Goal: Communication & Community: Answer question/provide support

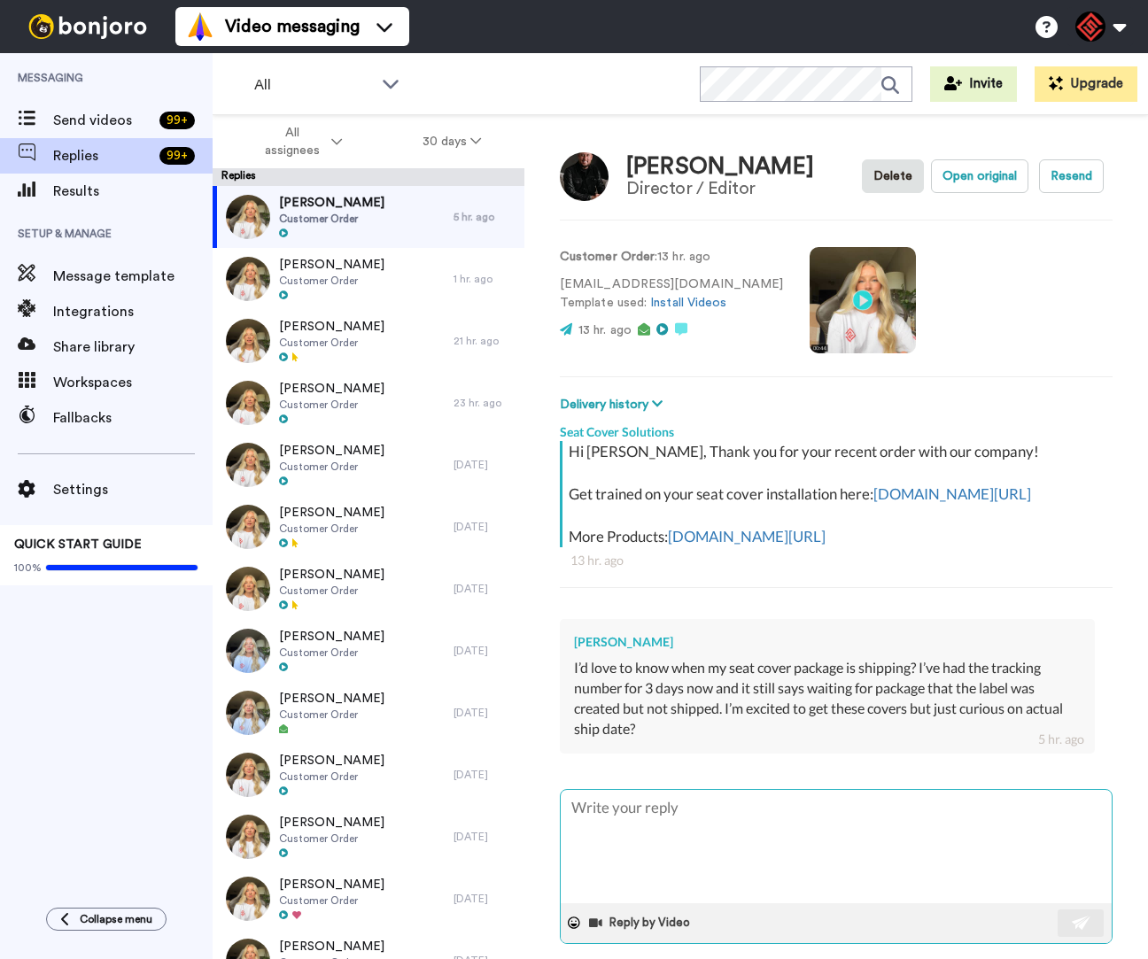
type textarea "x"
click at [756, 858] on textarea at bounding box center [836, 846] width 551 height 113
type textarea "H"
type textarea "x"
type textarea "He"
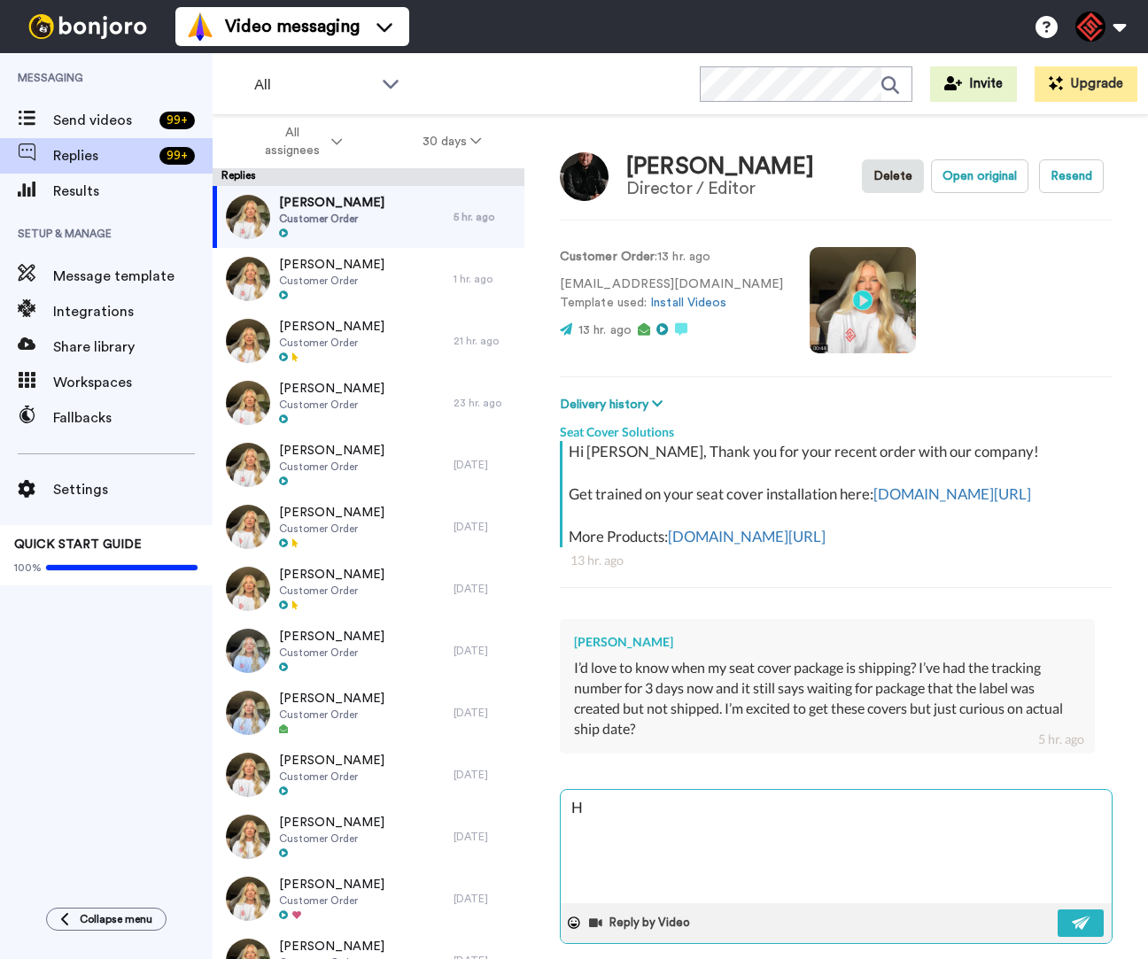
type textarea "x"
type textarea "Hey"
type textarea "x"
type textarea "Hey"
type textarea "x"
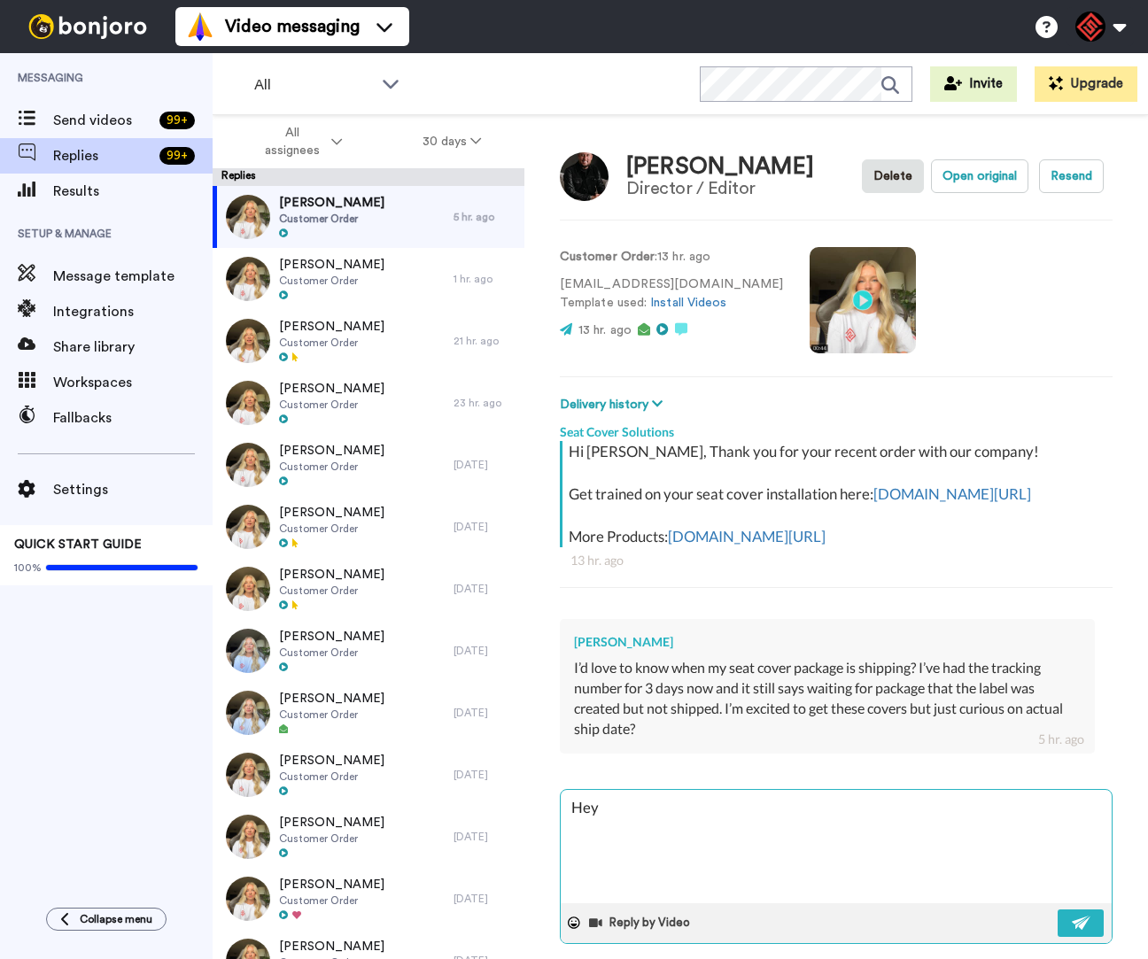
type textarea "Hey M"
type textarea "x"
type textarea "Hey [PERSON_NAME]"
type textarea "x"
type textarea "Hey [PERSON_NAME]"
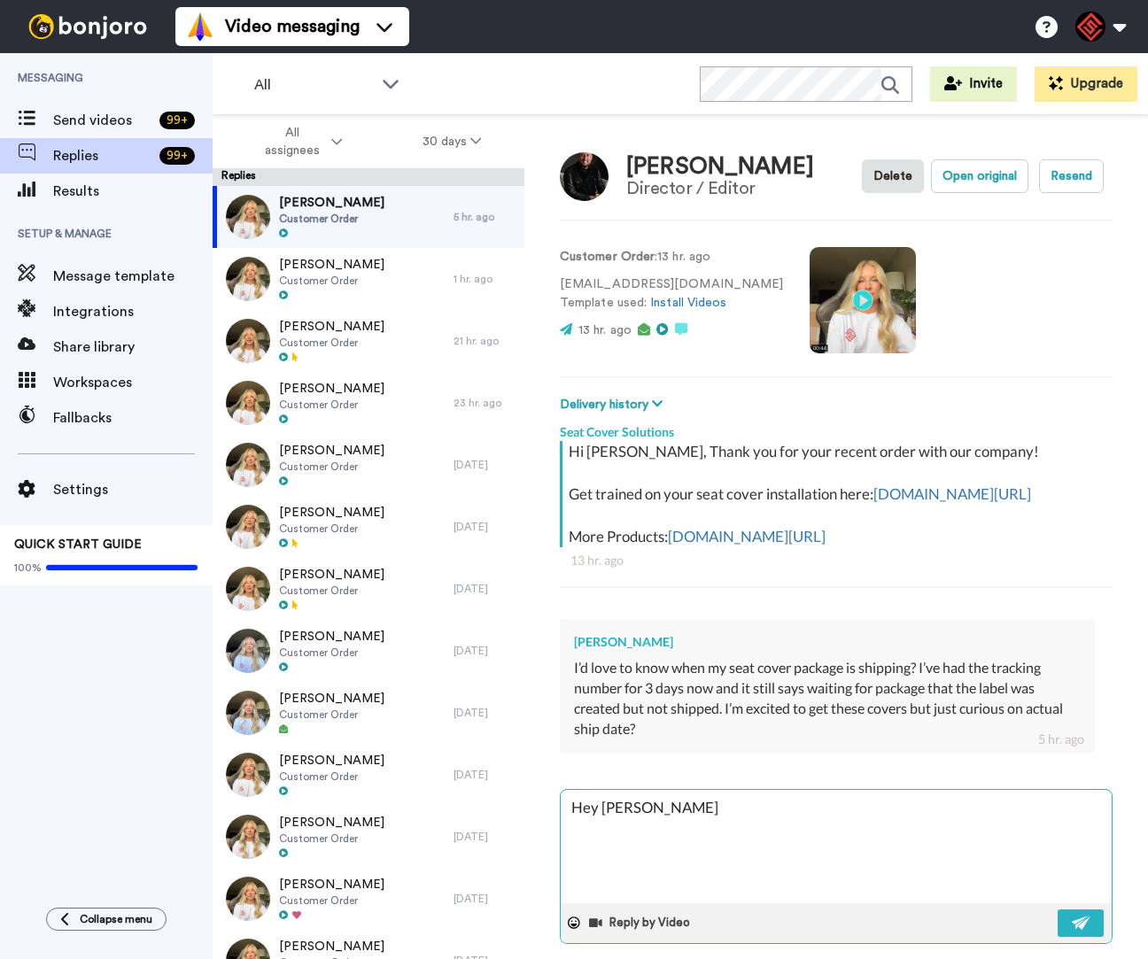
type textarea "x"
type textarea "Hey [PERSON_NAME]"
type textarea "x"
type textarea "Hey [PERSON_NAME]"
type textarea "x"
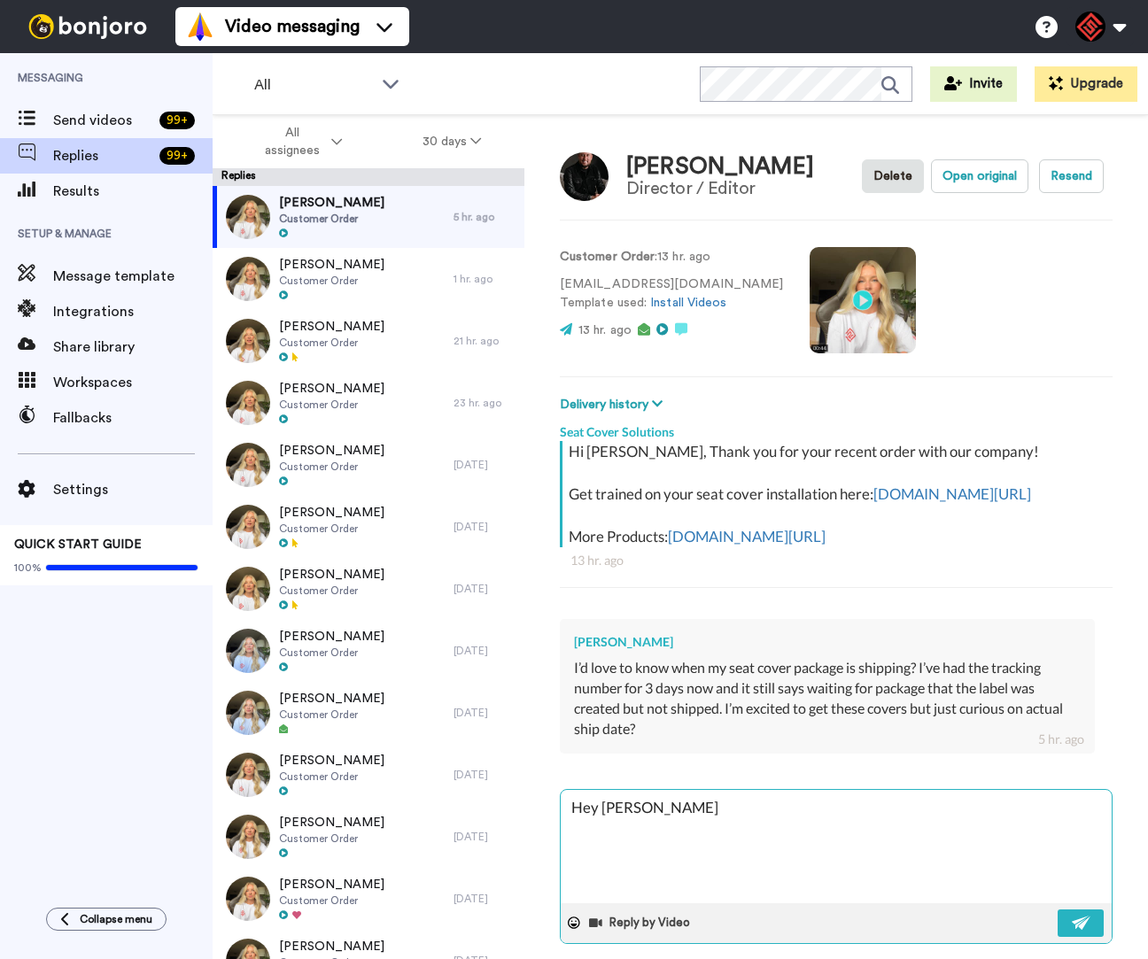
type textarea "Hey [PERSON_NAME]"
type textarea "x"
type textarea "Hey [PERSON_NAME]"
type textarea "x"
type textarea "Hey [PERSON_NAME],"
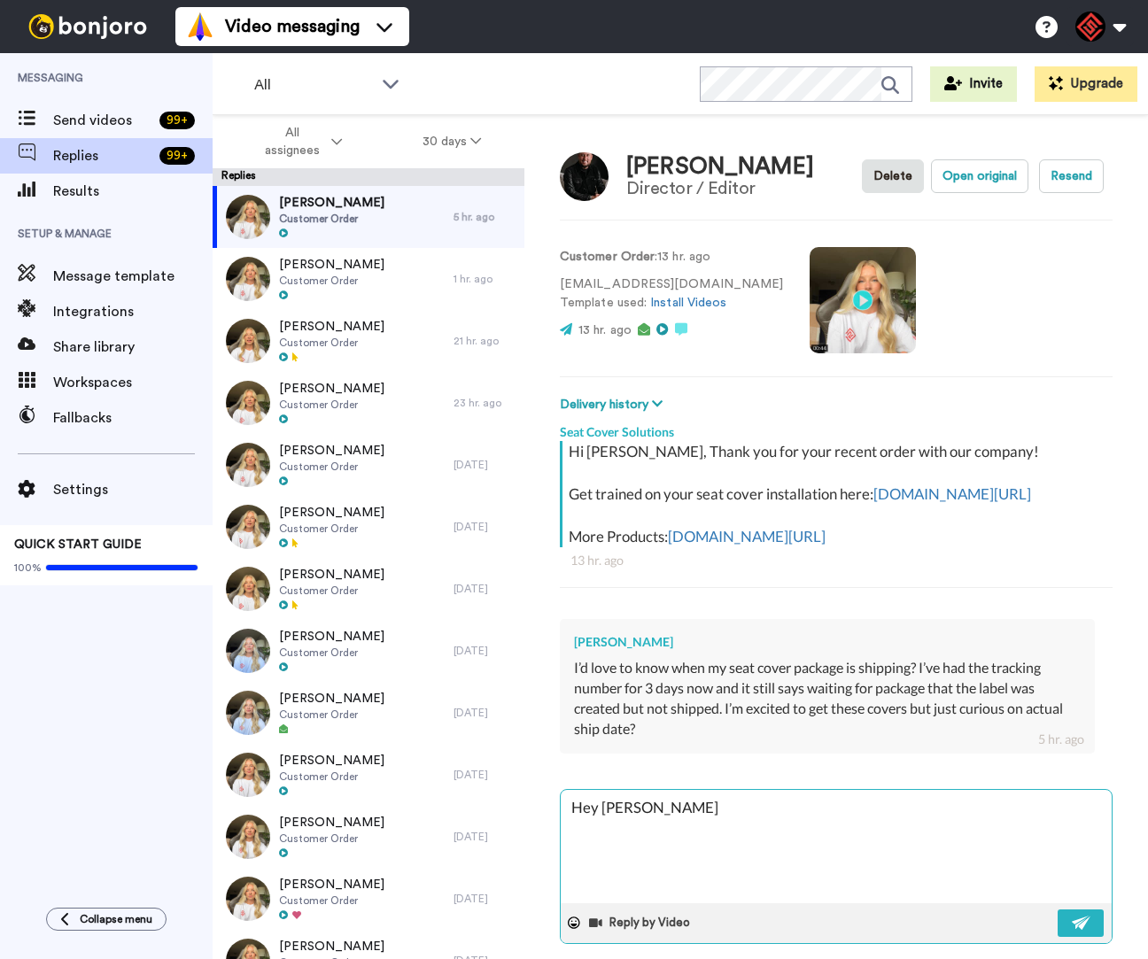
type textarea "x"
type textarea "Hey [PERSON_NAME],"
type textarea "x"
type textarea "Hey [PERSON_NAME],"
type textarea "x"
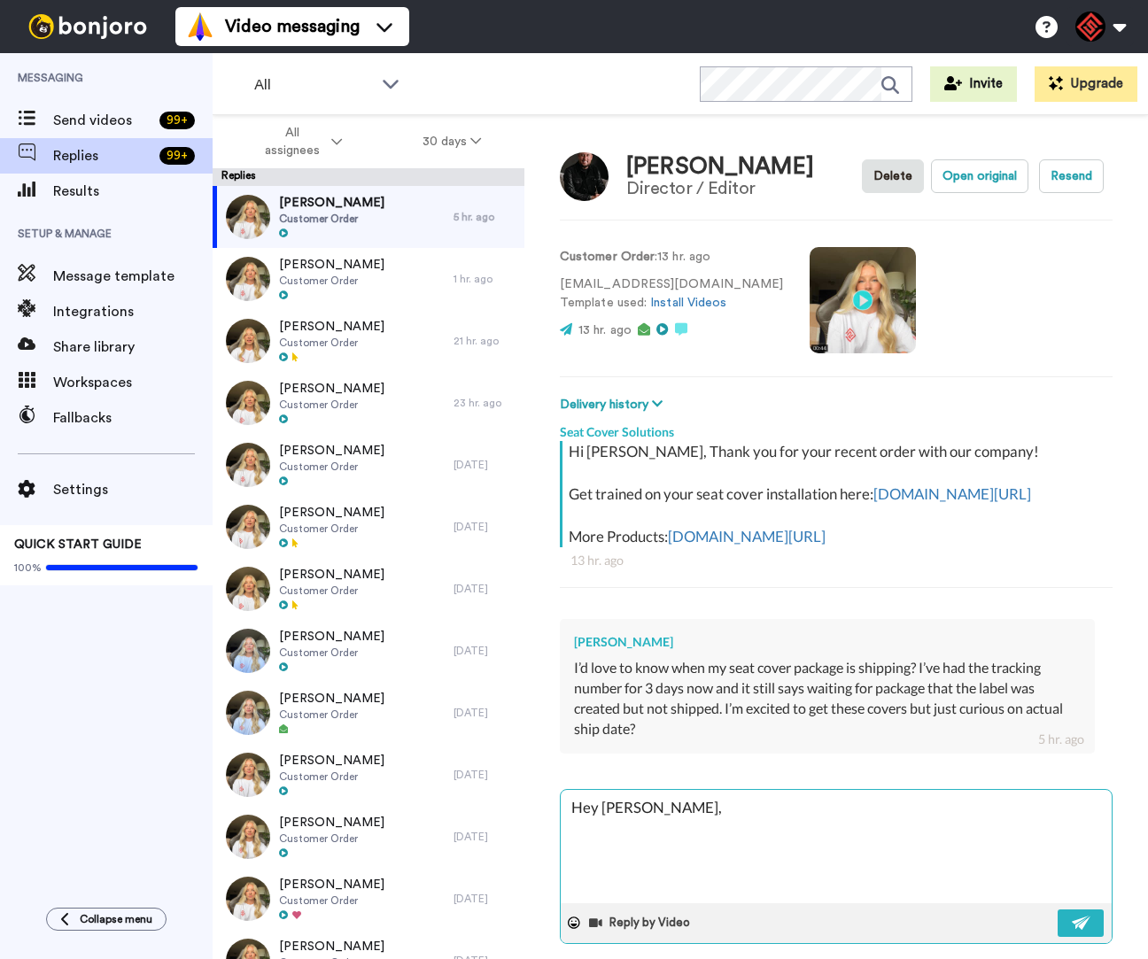
type textarea "Hey [PERSON_NAME],"
type textarea "x"
type textarea "Hey [PERSON_NAME], T"
type textarea "x"
type textarea "Hey [PERSON_NAME], Th"
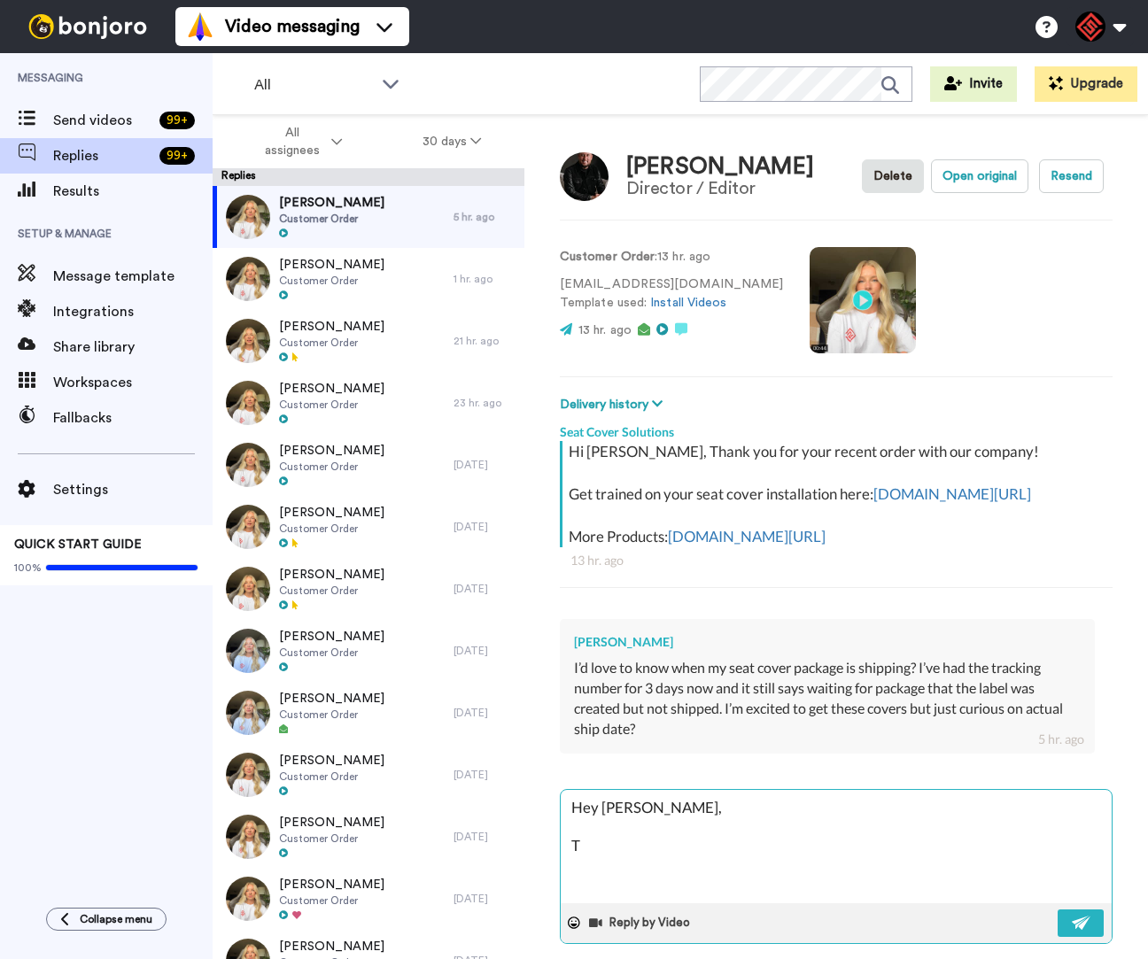
type textarea "x"
type textarea "Hey [PERSON_NAME], Tha"
type textarea "x"
type textarea "Hey [PERSON_NAME], Than"
type textarea "x"
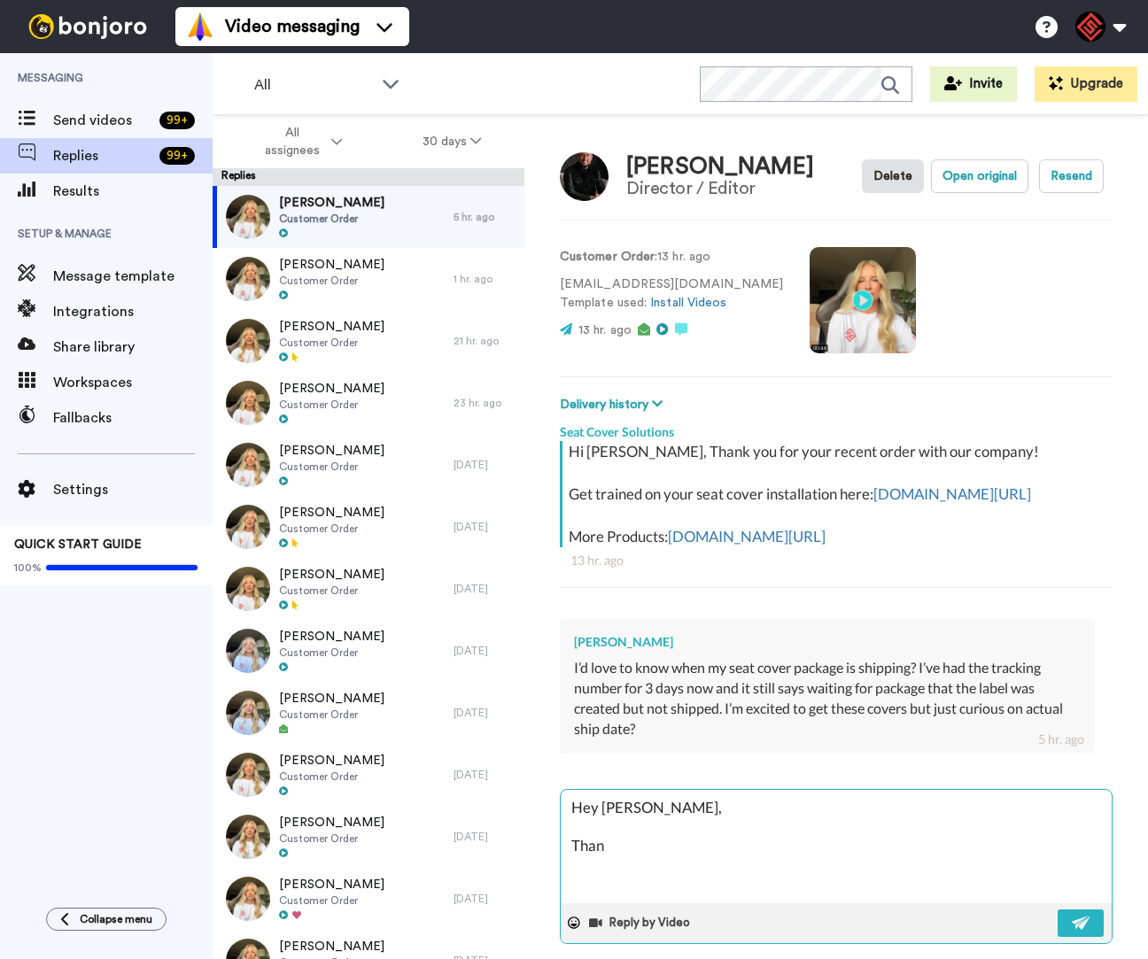
type textarea "Hey [PERSON_NAME], Thank"
type textarea "x"
type textarea "Hey [PERSON_NAME], Thank"
type textarea "x"
type textarea "Hey [PERSON_NAME], Thank y"
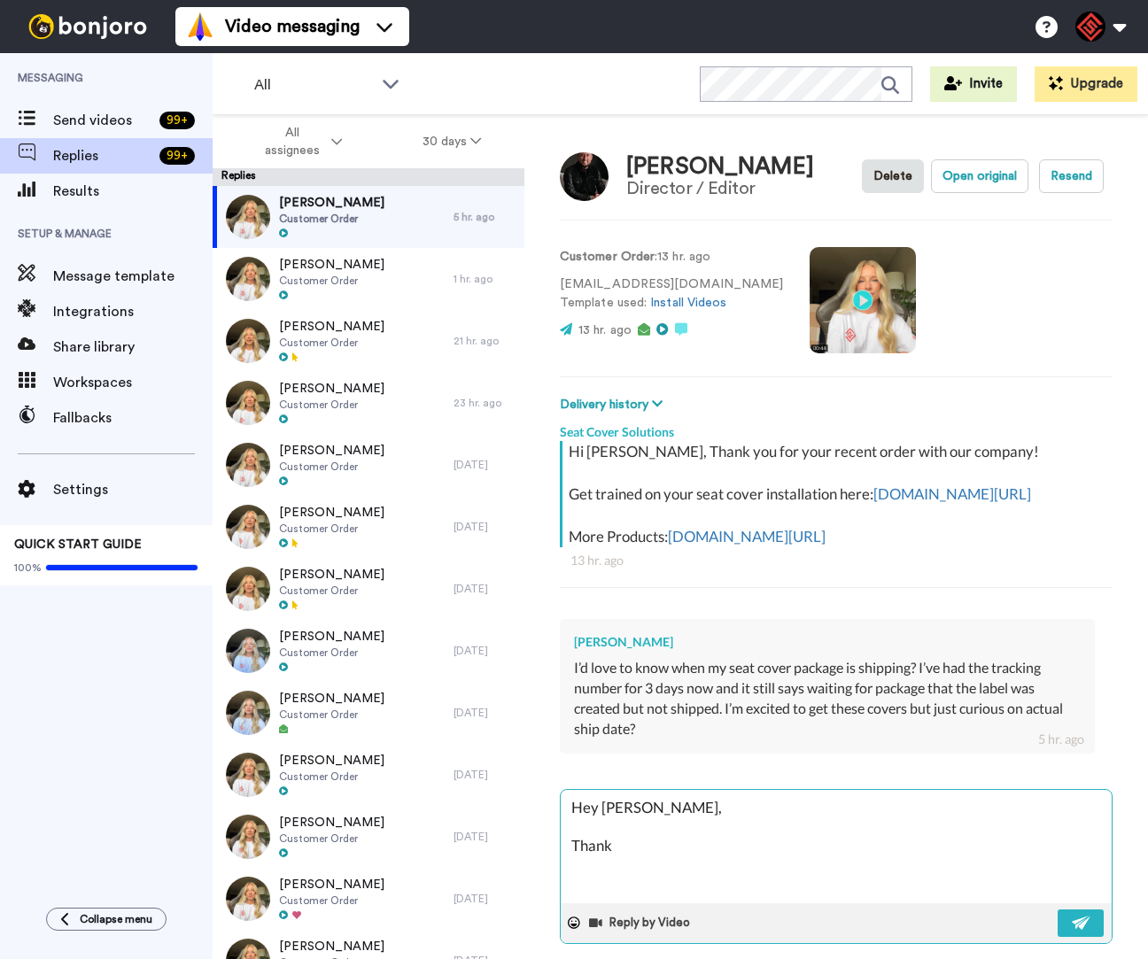
type textarea "x"
type textarea "Hey [PERSON_NAME], Thank yo"
type textarea "x"
type textarea "Hey [PERSON_NAME], Thank you"
type textarea "x"
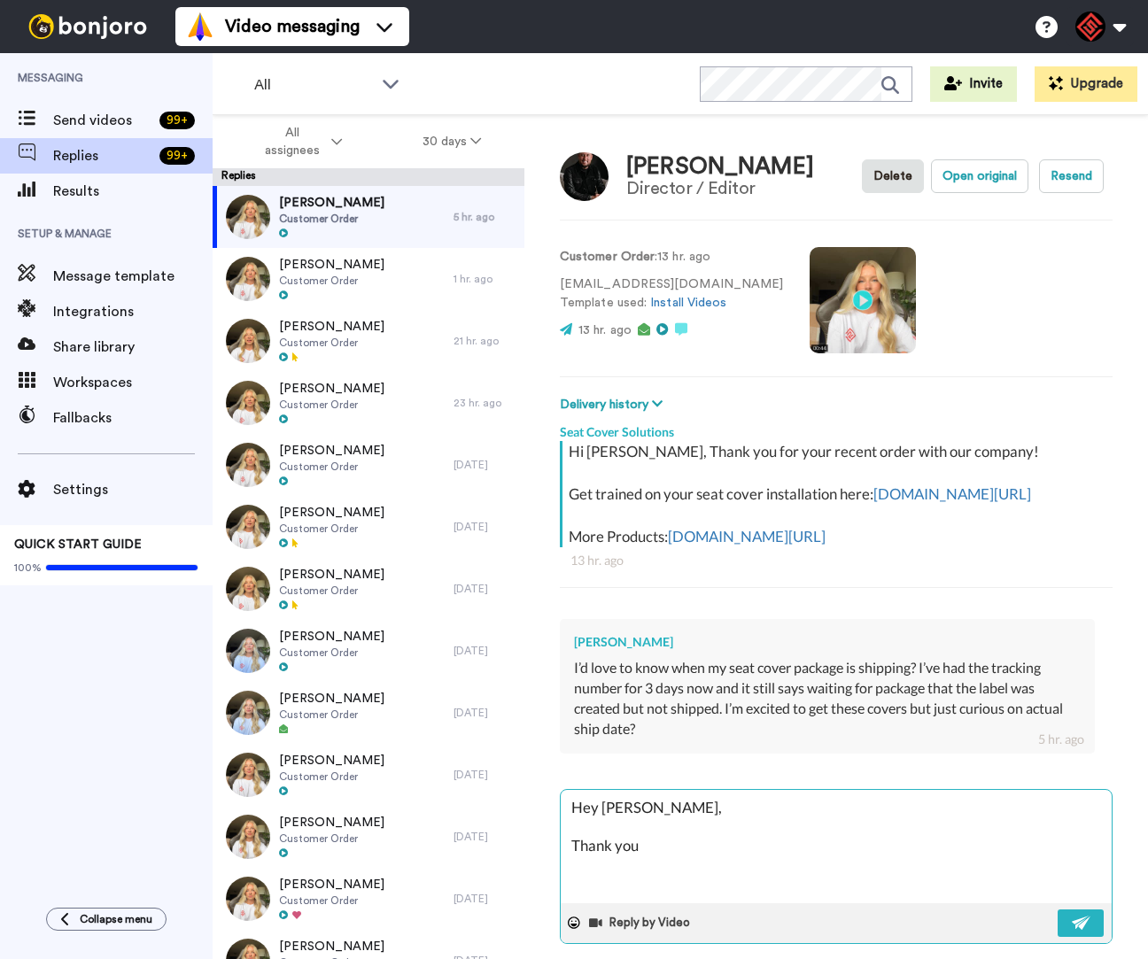
type textarea "Hey [PERSON_NAME], Thank you"
type textarea "x"
type textarea "Hey [PERSON_NAME], Thank you f"
type textarea "x"
type textarea "Hey [PERSON_NAME], Thank you fo"
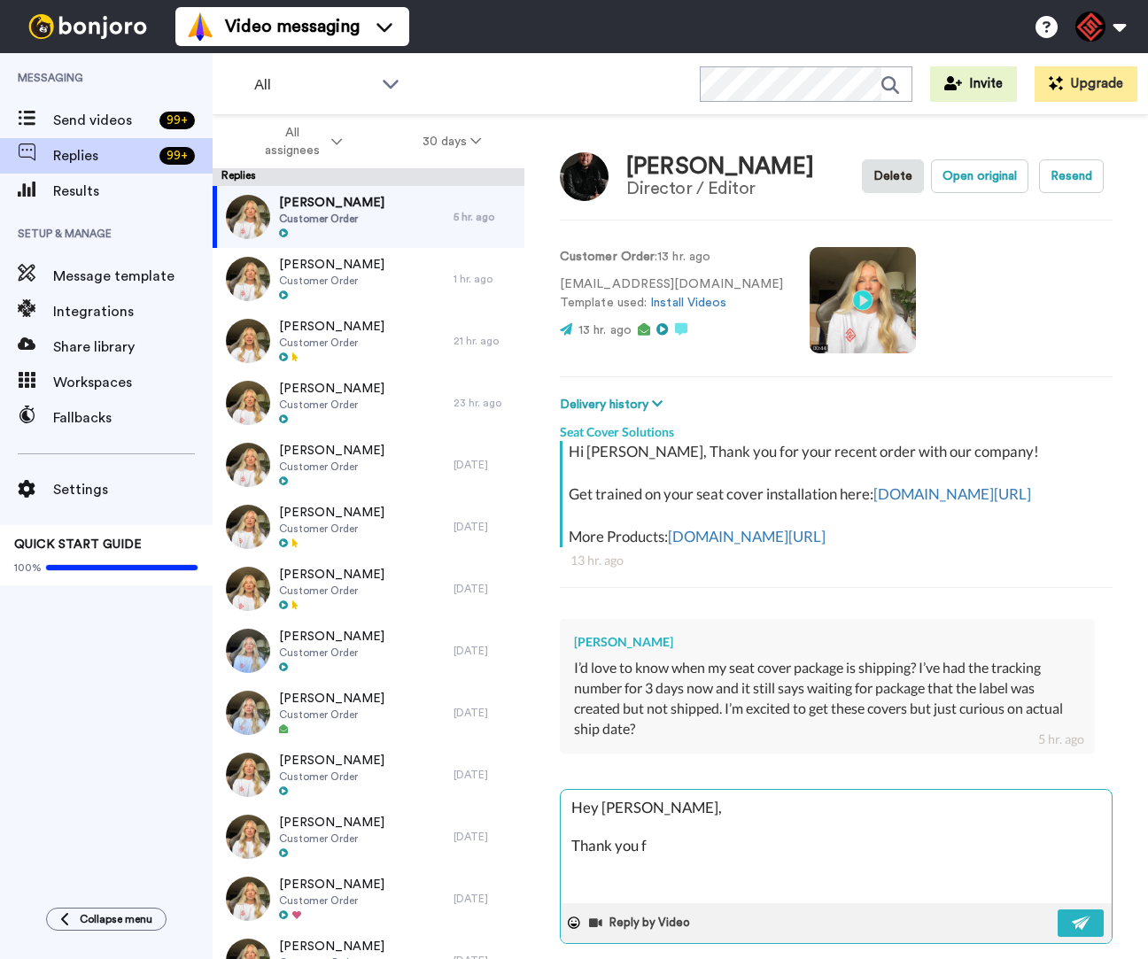
type textarea "x"
type textarea "Hey [PERSON_NAME], Thank you for"
type textarea "x"
type textarea "Hey [PERSON_NAME], Thank you for"
type textarea "x"
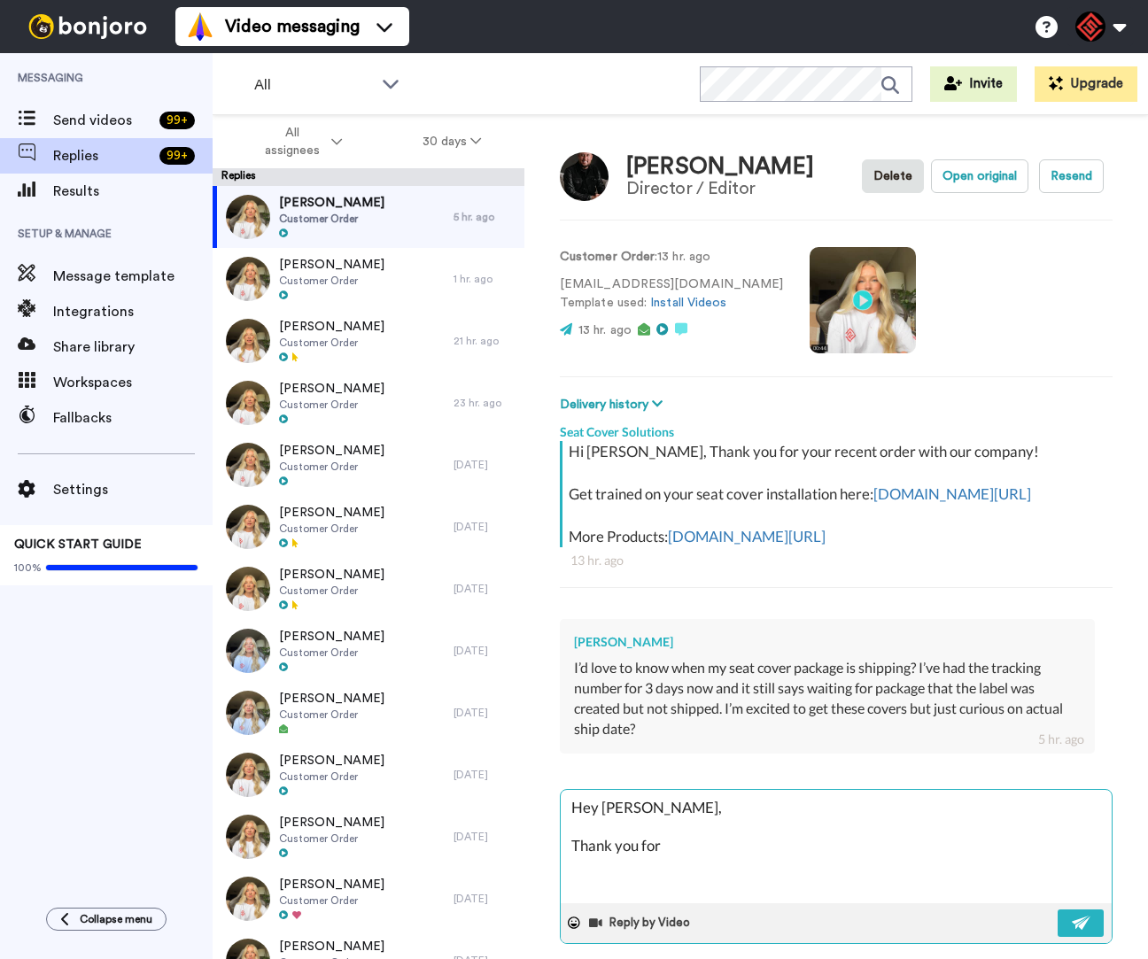
type textarea "Hey [PERSON_NAME], Thank you for r"
type textarea "x"
type textarea "Hey [PERSON_NAME], Thank you for re"
type textarea "x"
type textarea "Hey [PERSON_NAME], Thank you for [PERSON_NAME]"
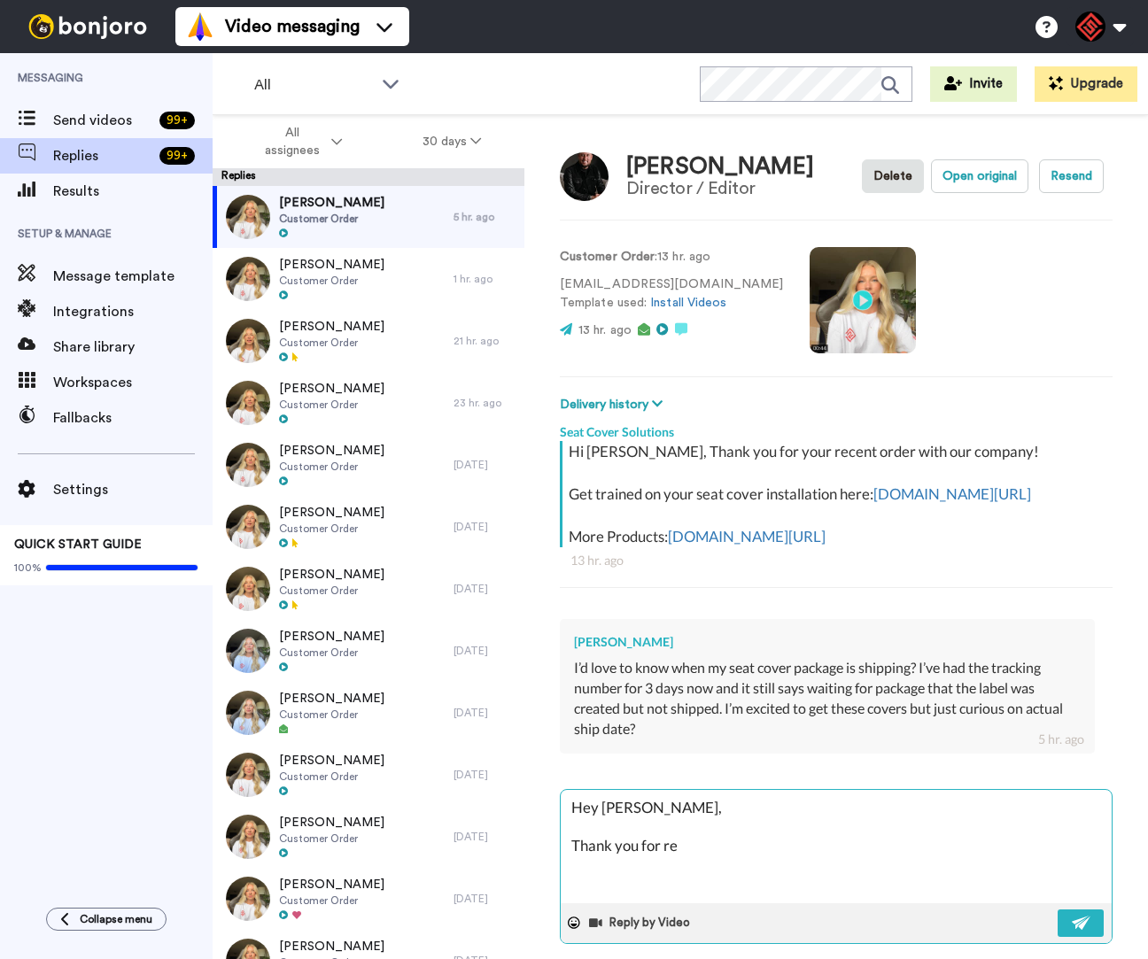
type textarea "x"
type textarea "Hey [PERSON_NAME], Thank you for reah"
type textarea "x"
type textarea "Hey [PERSON_NAME], Thank you for reahi"
type textarea "x"
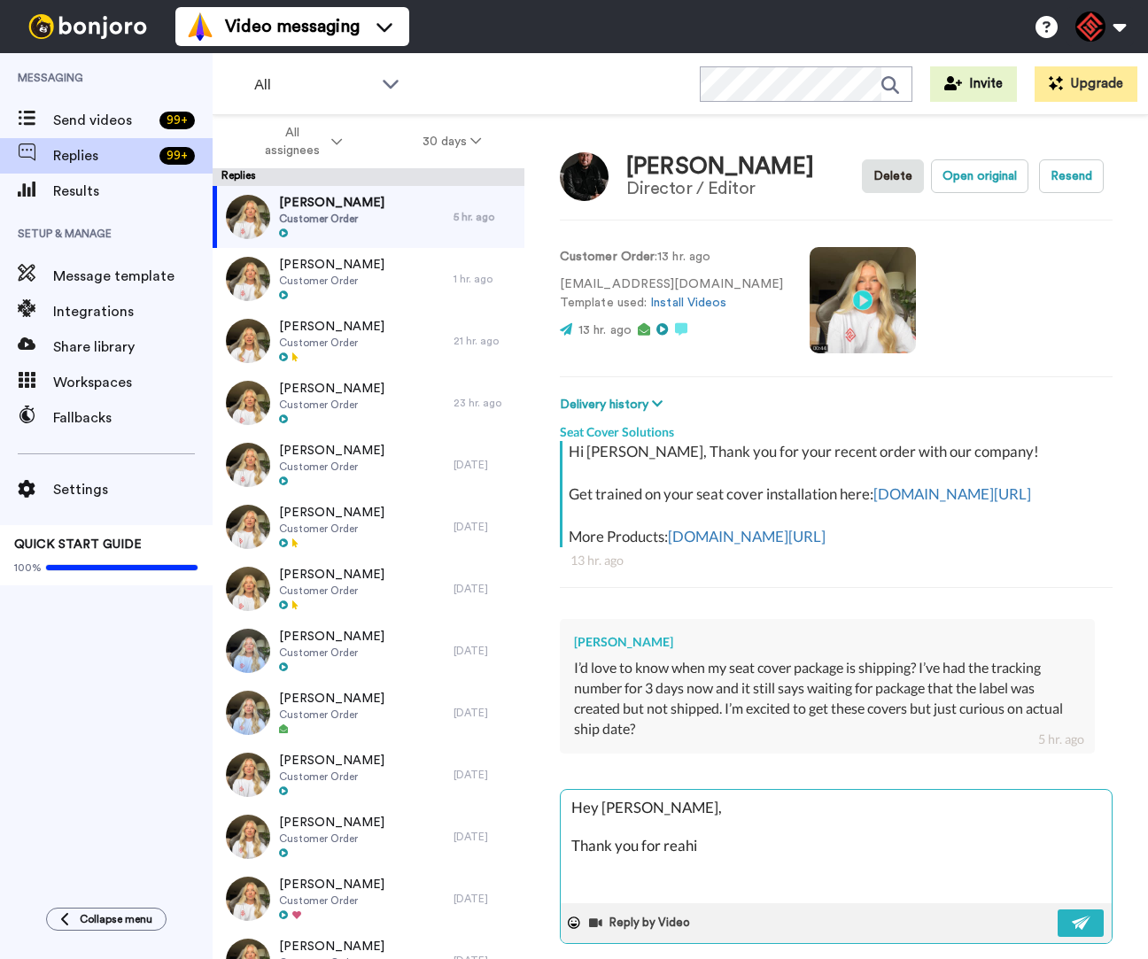
type textarea "Hey [PERSON_NAME], Thank you for reahin"
type textarea "x"
type textarea "Hey [PERSON_NAME], Thank you for reahing"
type textarea "x"
type textarea "Hey [PERSON_NAME], Thank you for reahing"
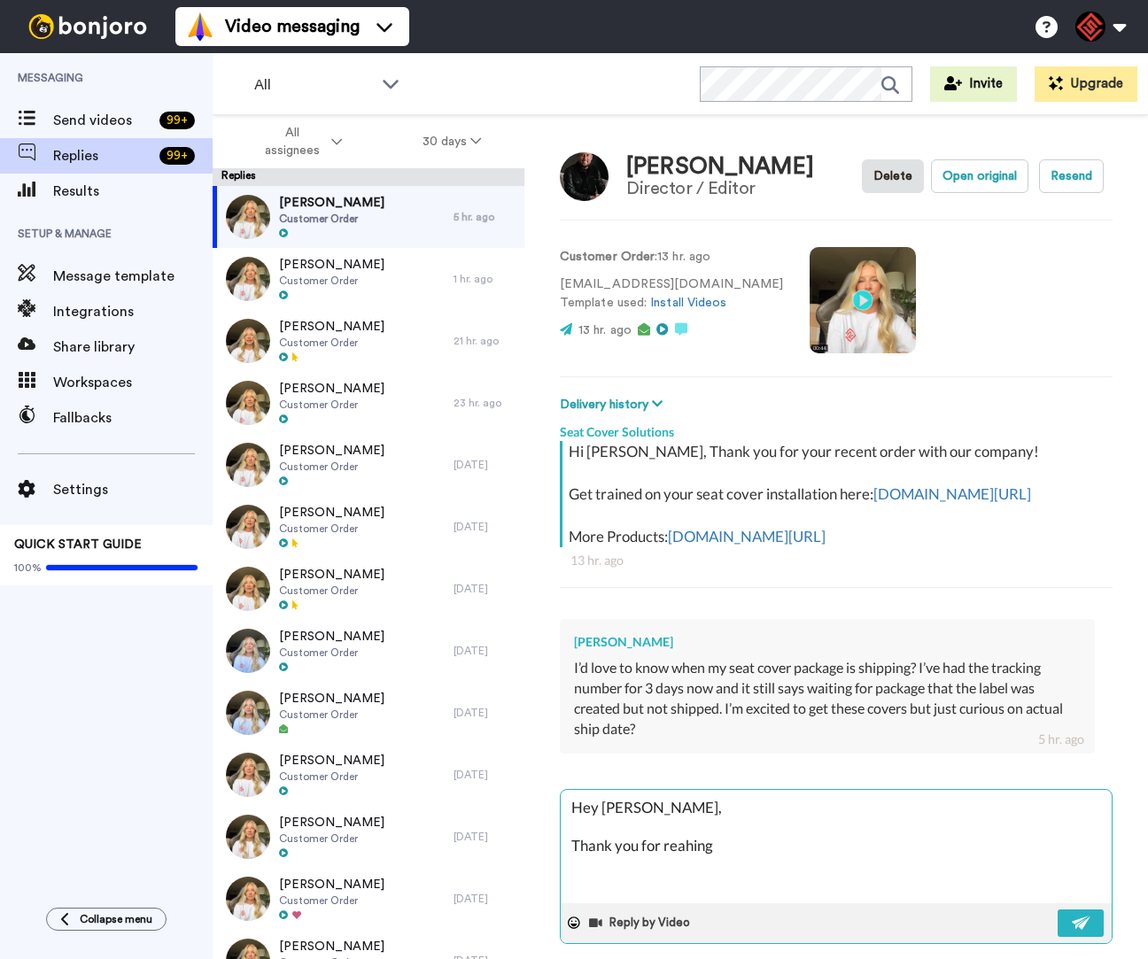
type textarea "x"
type textarea "Hey [PERSON_NAME], Thank you for reahing o"
type textarea "x"
type textarea "Hey [PERSON_NAME], Thank you for reahing ou"
type textarea "x"
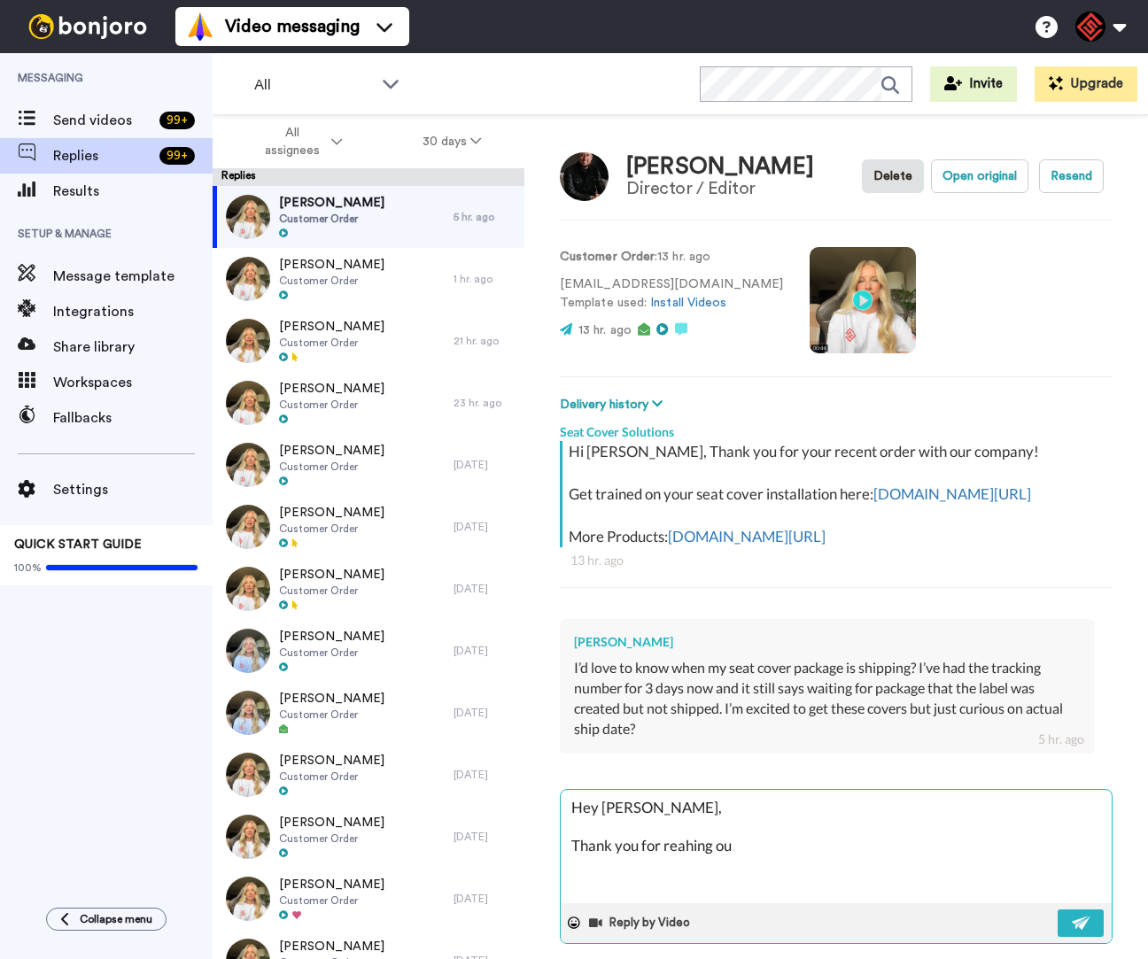
type textarea "Hey [PERSON_NAME], Thank you for reahing out"
type textarea "x"
type textarea "Hey [PERSON_NAME], Thank you for reahing out."
type textarea "x"
type textarea "Hey [PERSON_NAME], Thank you for reahing out."
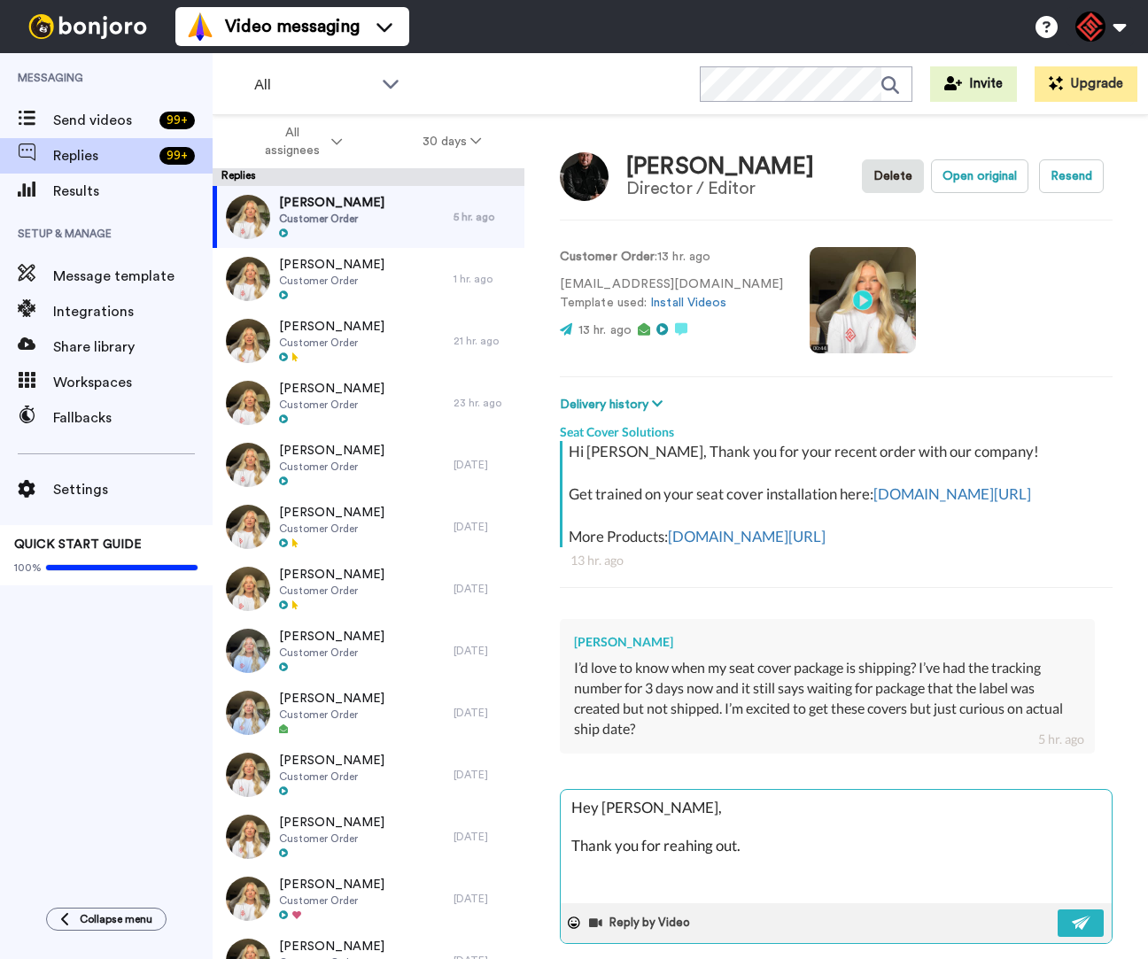
type textarea "x"
type textarea "Hey [PERSON_NAME], Thank you for reahing out. I"
type textarea "x"
type textarea "Hey [PERSON_NAME], Thank you for reahing out. I"
type textarea "x"
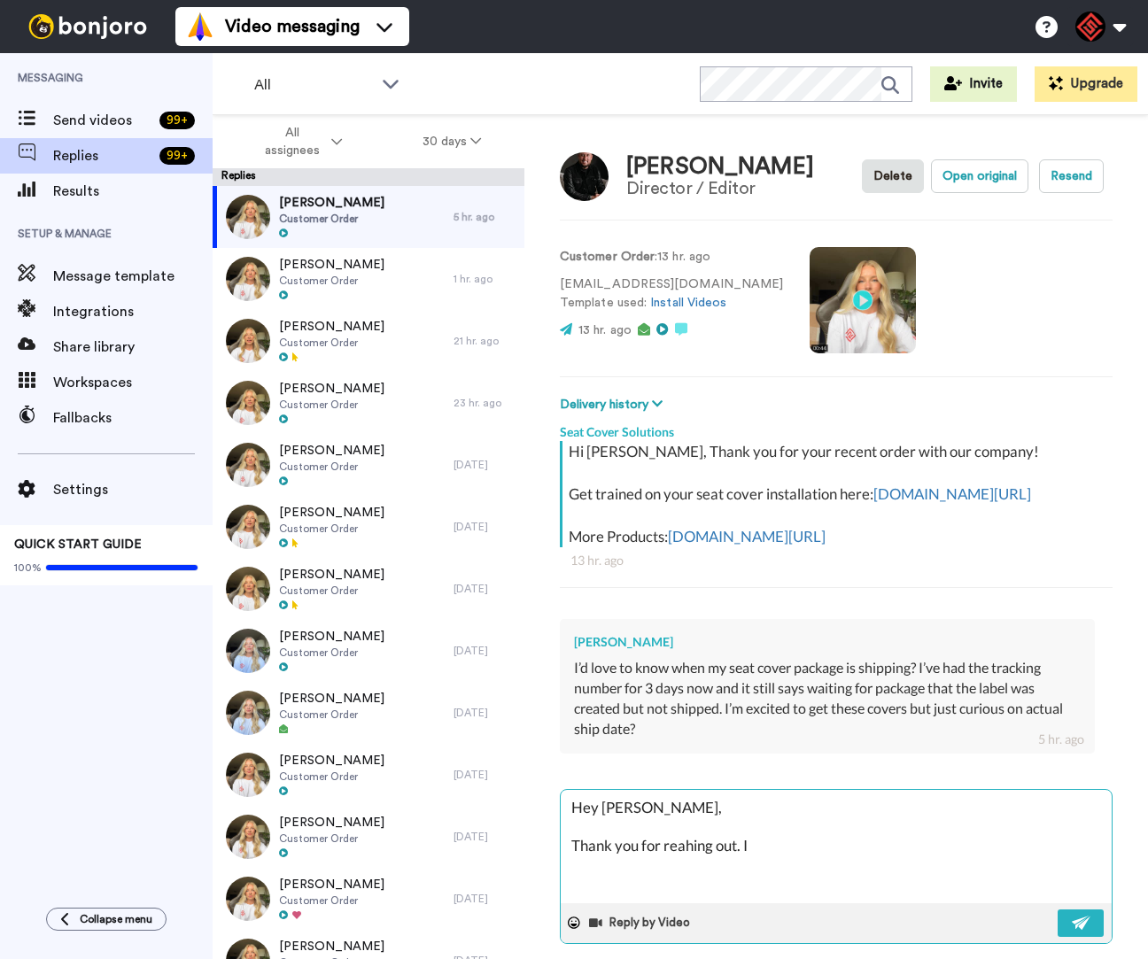
type textarea "Hey [PERSON_NAME], Thank you for reahing out. I d"
type textarea "x"
type textarea "Hey [PERSON_NAME], Thank you for reahing out. I di"
type textarea "x"
type textarea "Hey [PERSON_NAME], Thank you for reahing out. I did"
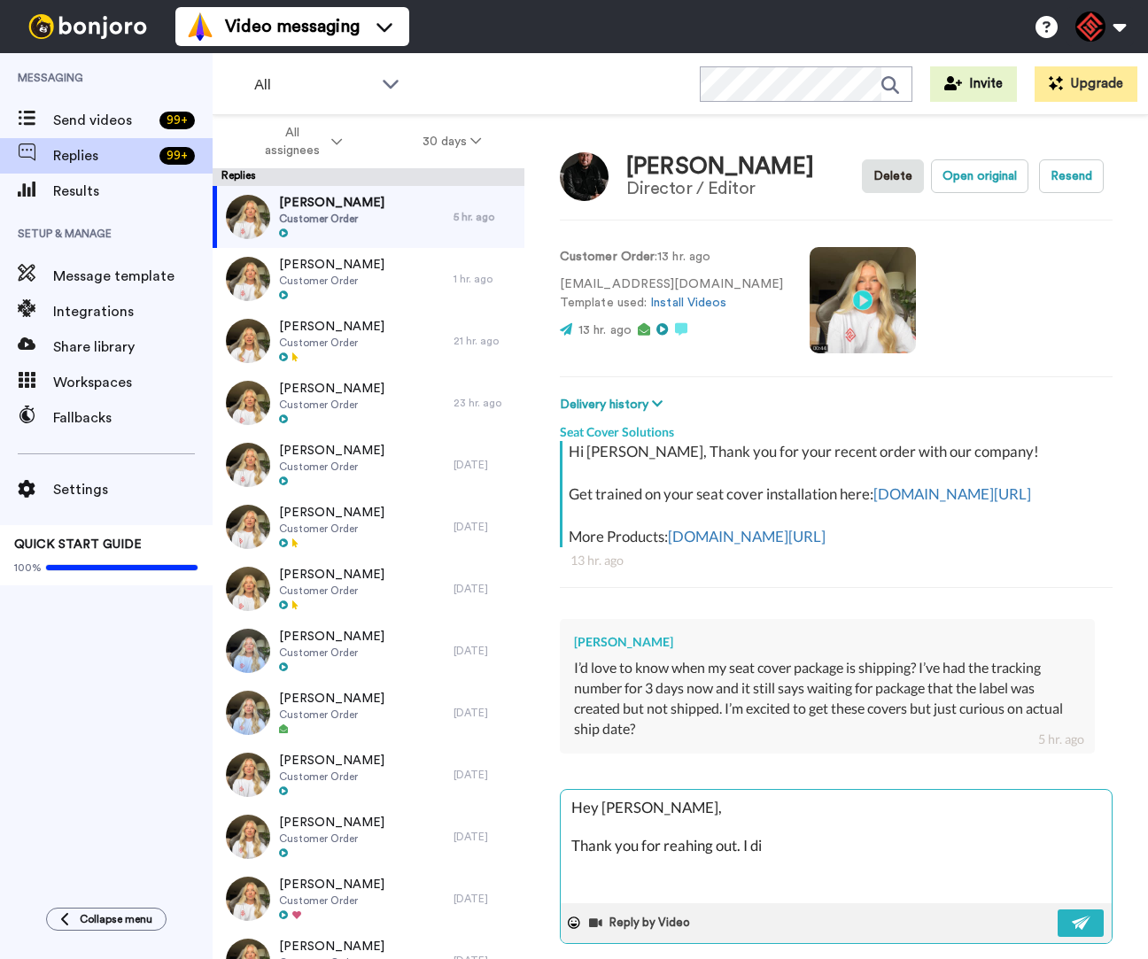
type textarea "x"
type textarea "Hey [PERSON_NAME], Thank you for reahing out. I did"
type textarea "x"
type textarea "Hey [PERSON_NAME], Thank you for reahing out. I did g"
type textarea "x"
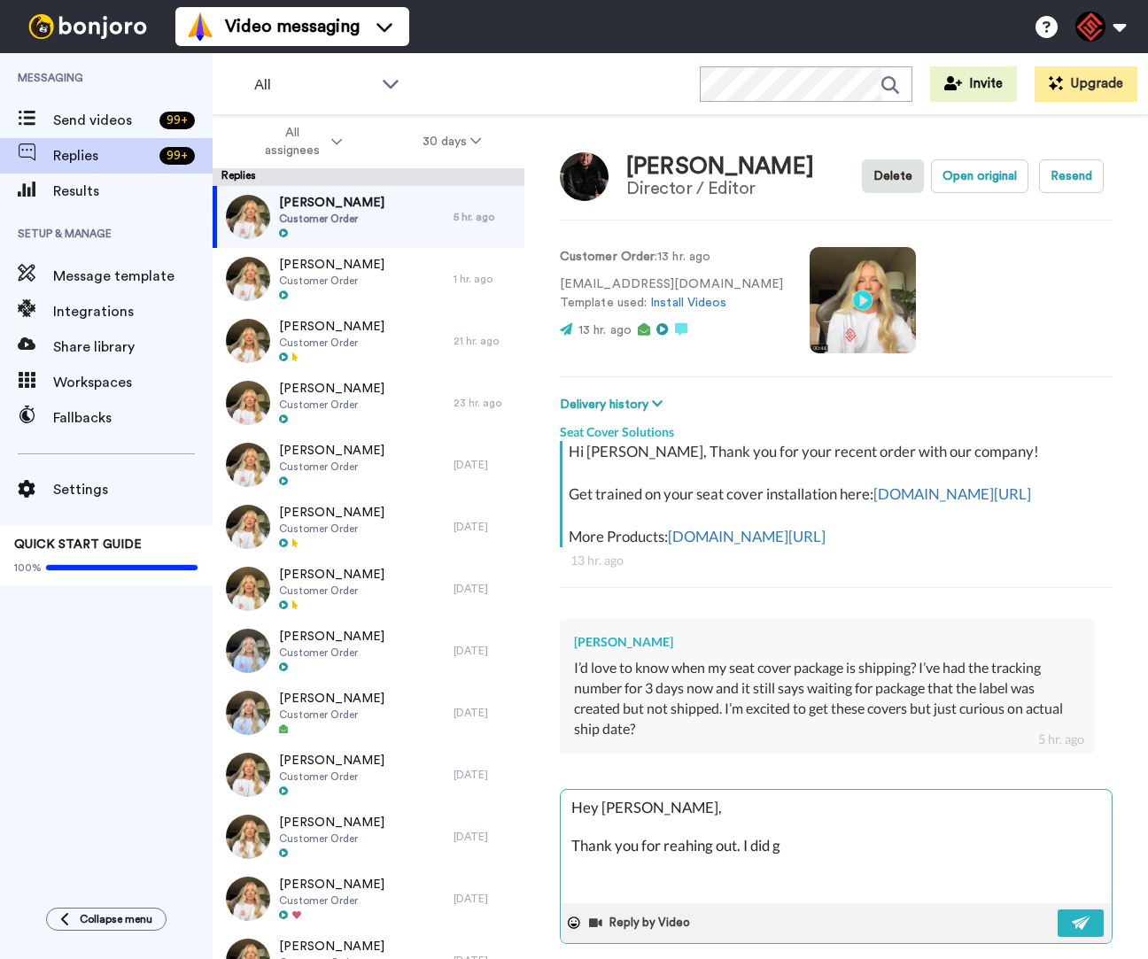
type textarea "Hey [PERSON_NAME], Thank you for reahing out. I did go"
type textarea "x"
type textarea "Hey [PERSON_NAME], Thank you for reahing out. I did go"
type textarea "x"
type textarea "Hey [PERSON_NAME], Thank you for reahing out. I did go a"
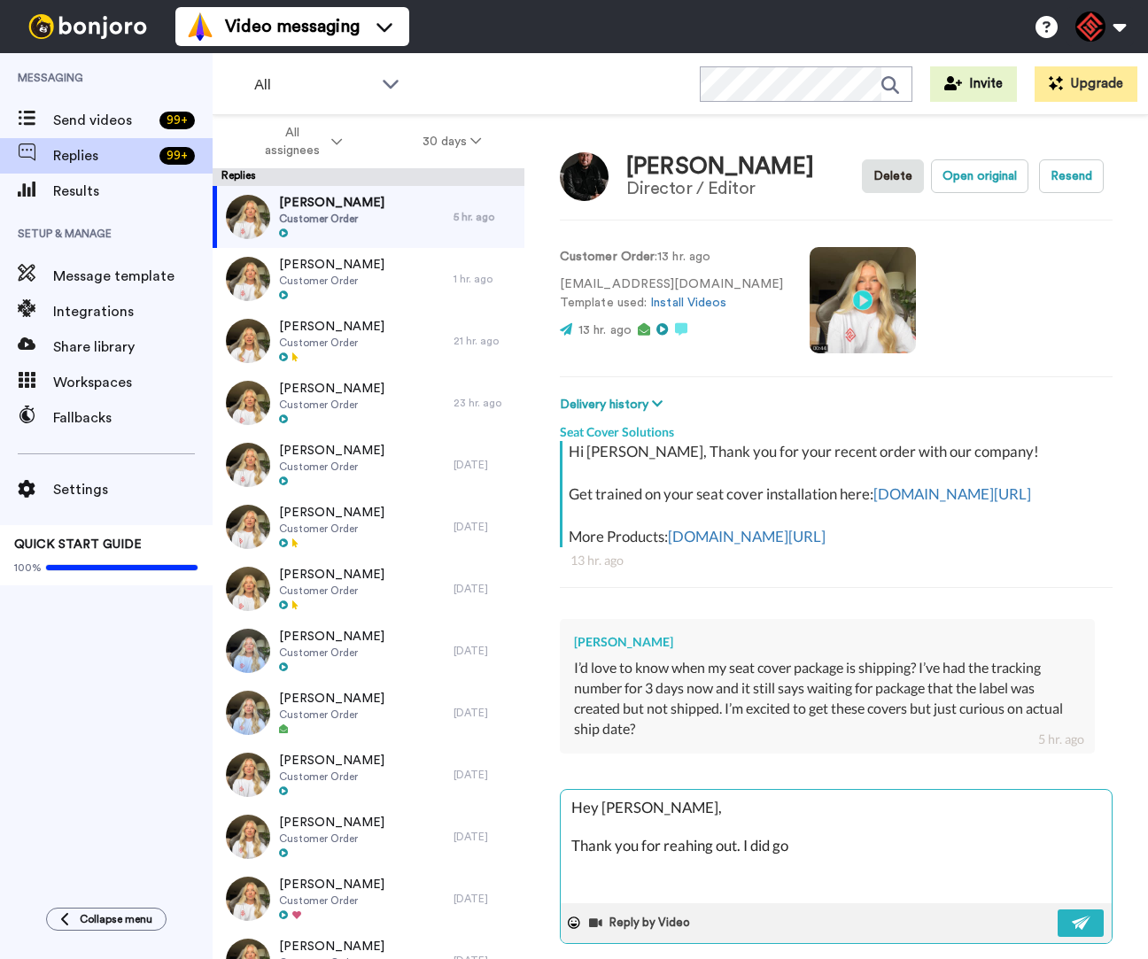
type textarea "x"
type textarea "Hey [PERSON_NAME], Thank you for reahing out. I did go ah"
type textarea "x"
type textarea "Hey [PERSON_NAME], Thank you for reahing out. I did go ahe"
type textarea "x"
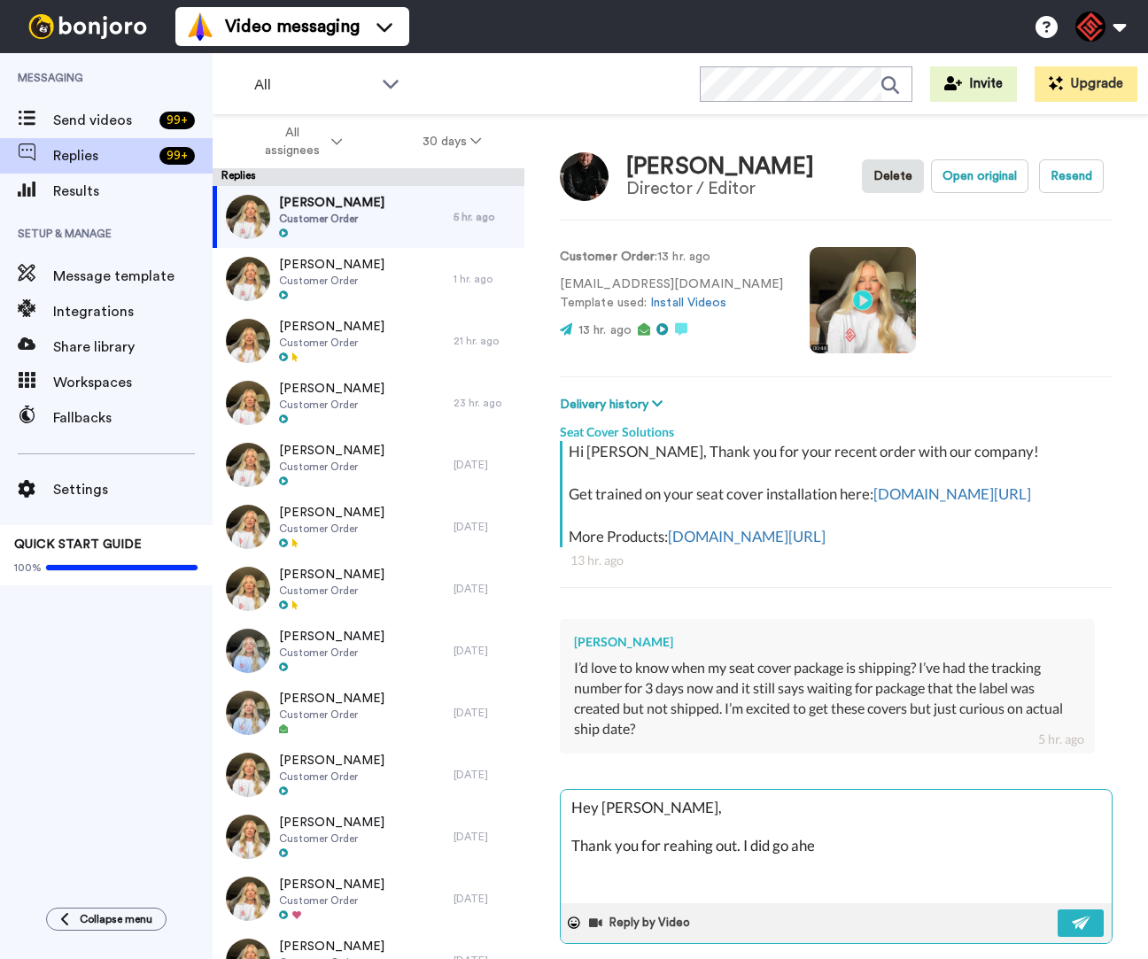
type textarea "Hey [PERSON_NAME], Thank you for reahing out. I did go ahea"
type textarea "x"
type textarea "Hey [PERSON_NAME], Thank you for reahing out. I did go ahead"
type textarea "x"
type textarea "Hey [PERSON_NAME], Thank you for reahing out. I did go ahead"
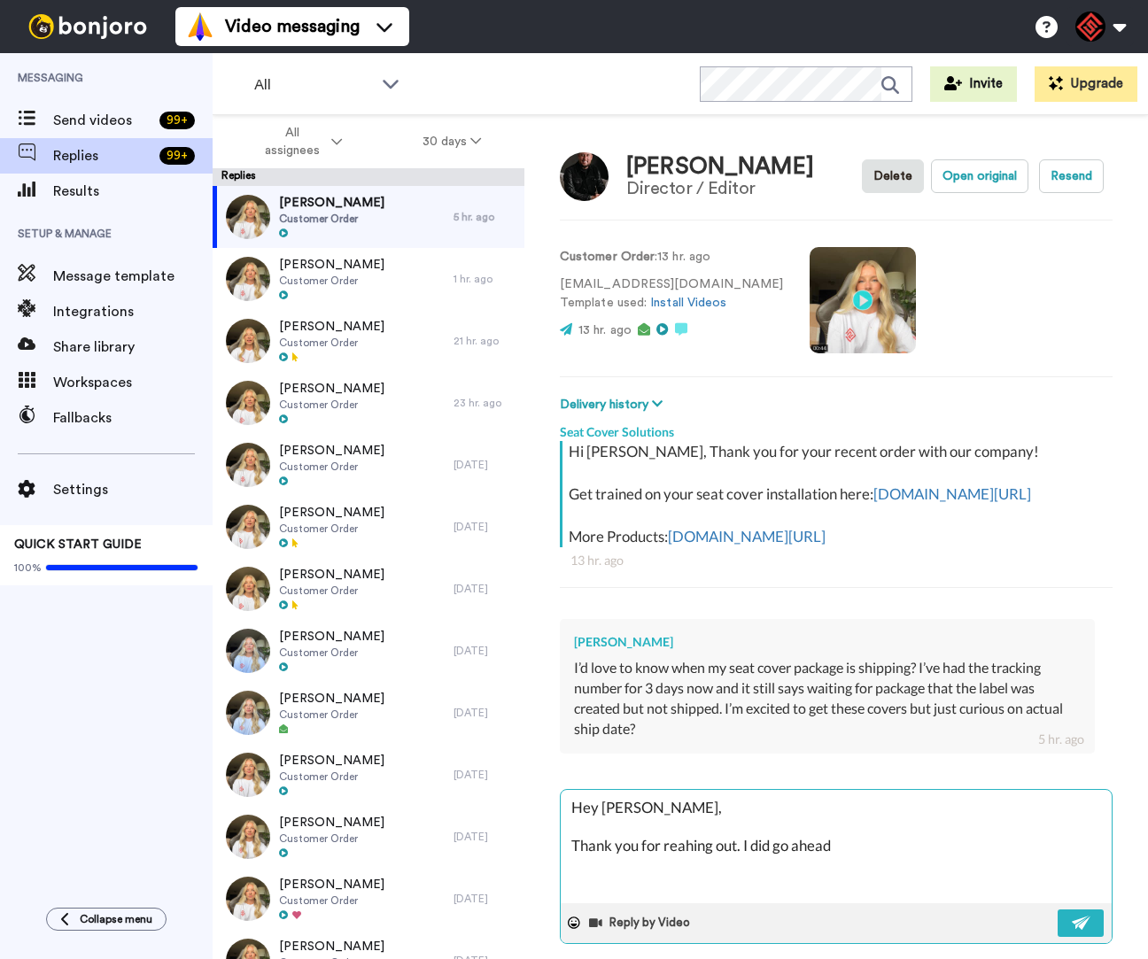
type textarea "x"
type textarea "Hey [PERSON_NAME], Thank you for reahing out. I did go ahead a"
type textarea "x"
type textarea "Hey [PERSON_NAME], Thank you for reahing out. I did go ahead an"
type textarea "x"
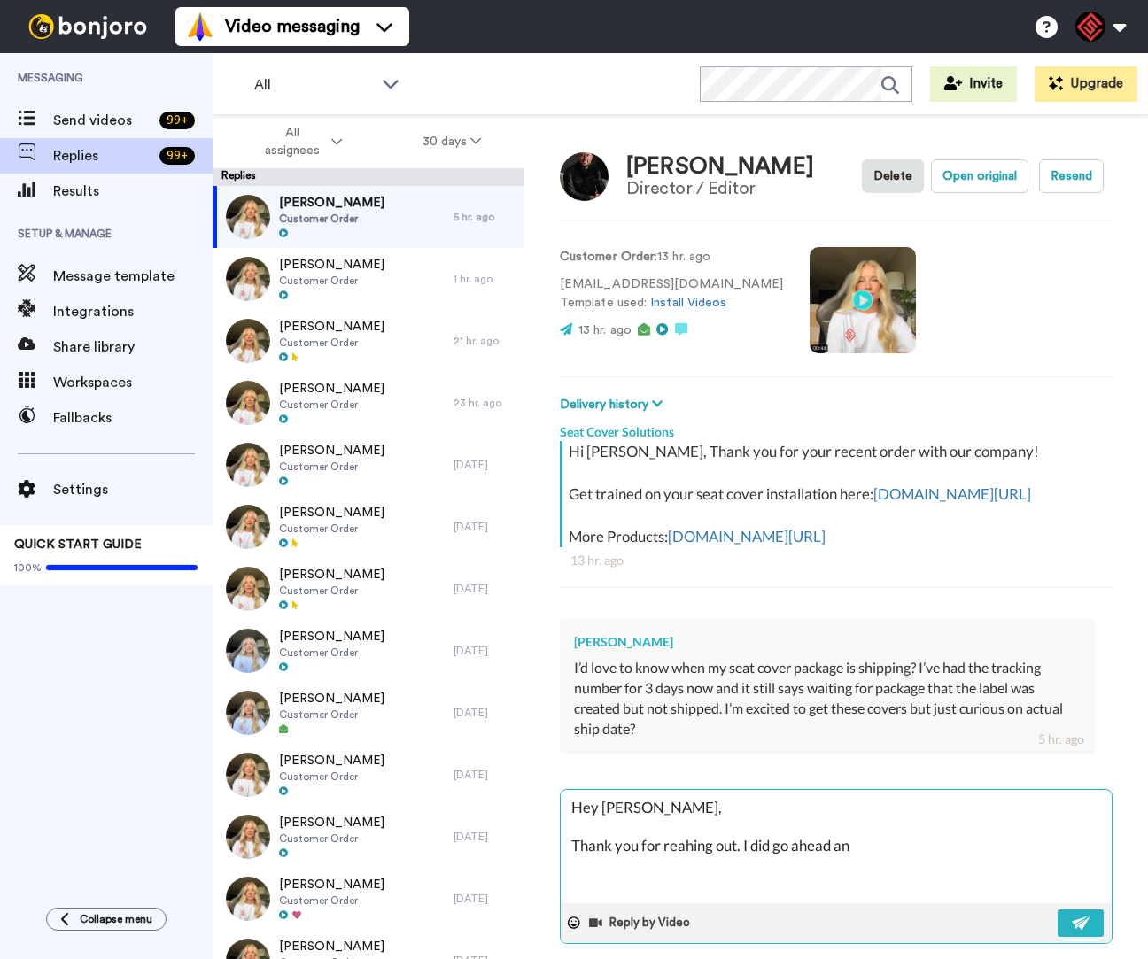
type textarea "Hey [PERSON_NAME], Thank you for reahing out. I did go ahead and"
type textarea "x"
type textarea "Hey [PERSON_NAME], Thank you for reahing out. I did go ahead and"
type textarea "x"
type textarea "Hey [PERSON_NAME], Thank you for reahing out. I did go ahead and c"
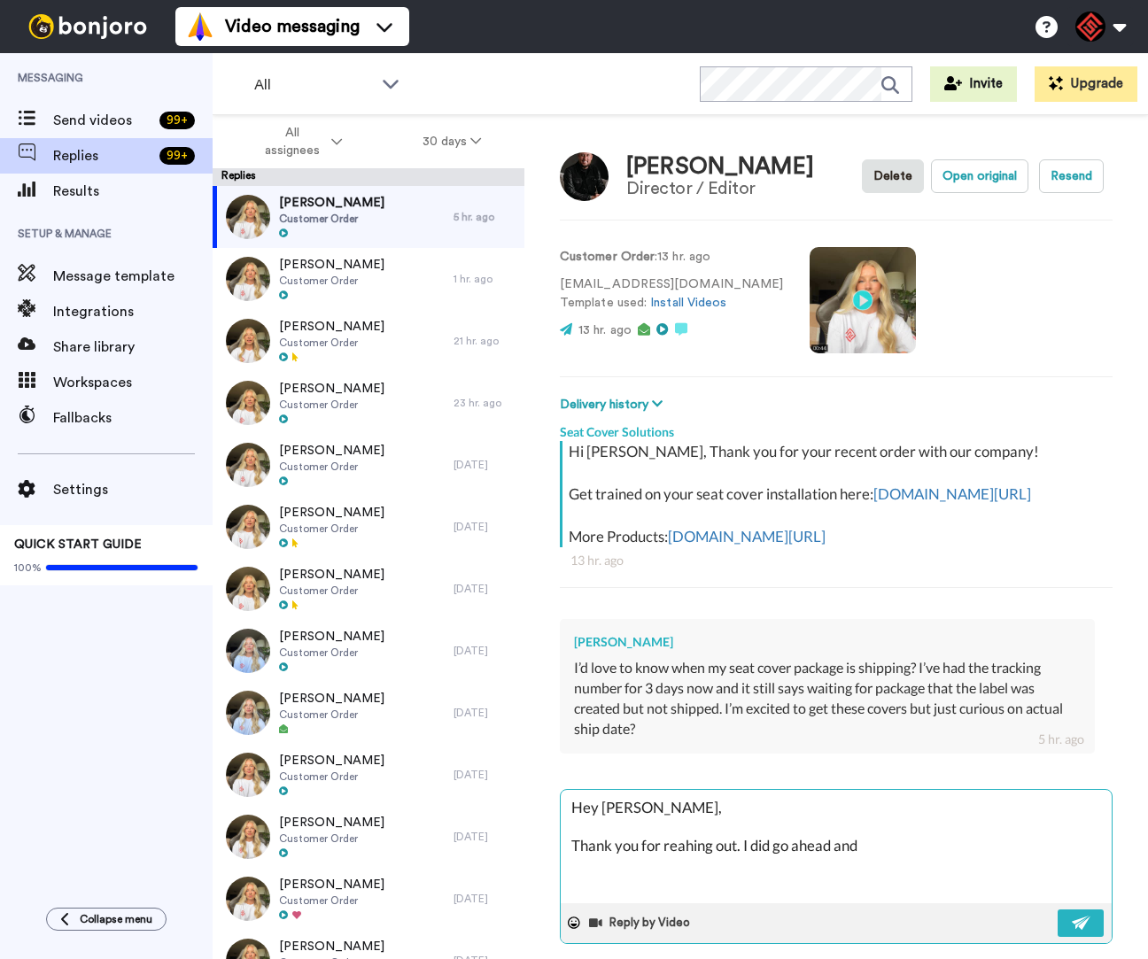
type textarea "x"
type textarea "Hey [PERSON_NAME], Thank you for reahing out. I did go ahead and ch"
type textarea "x"
type textarea "Hey [PERSON_NAME], Thank you for reahing out. I did go ahead and che"
type textarea "x"
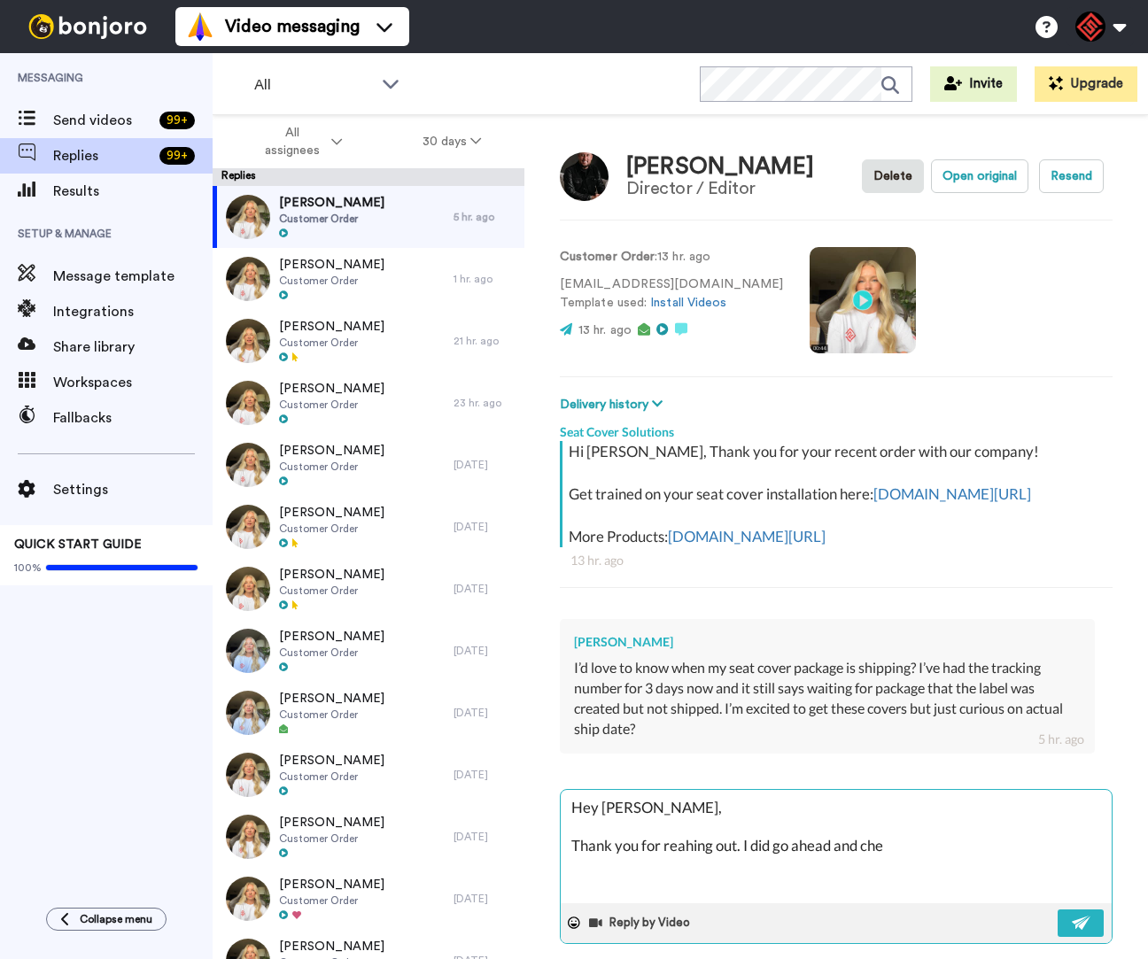
type textarea "Hey [PERSON_NAME], Thank you for reahing out. I did go ahead and chec"
type textarea "x"
type textarea "Hey [PERSON_NAME], Thank you for reahing out. I did go ahead and check"
type textarea "x"
type textarea "Hey [PERSON_NAME], Thank you for reahing out. I did go ahead and check"
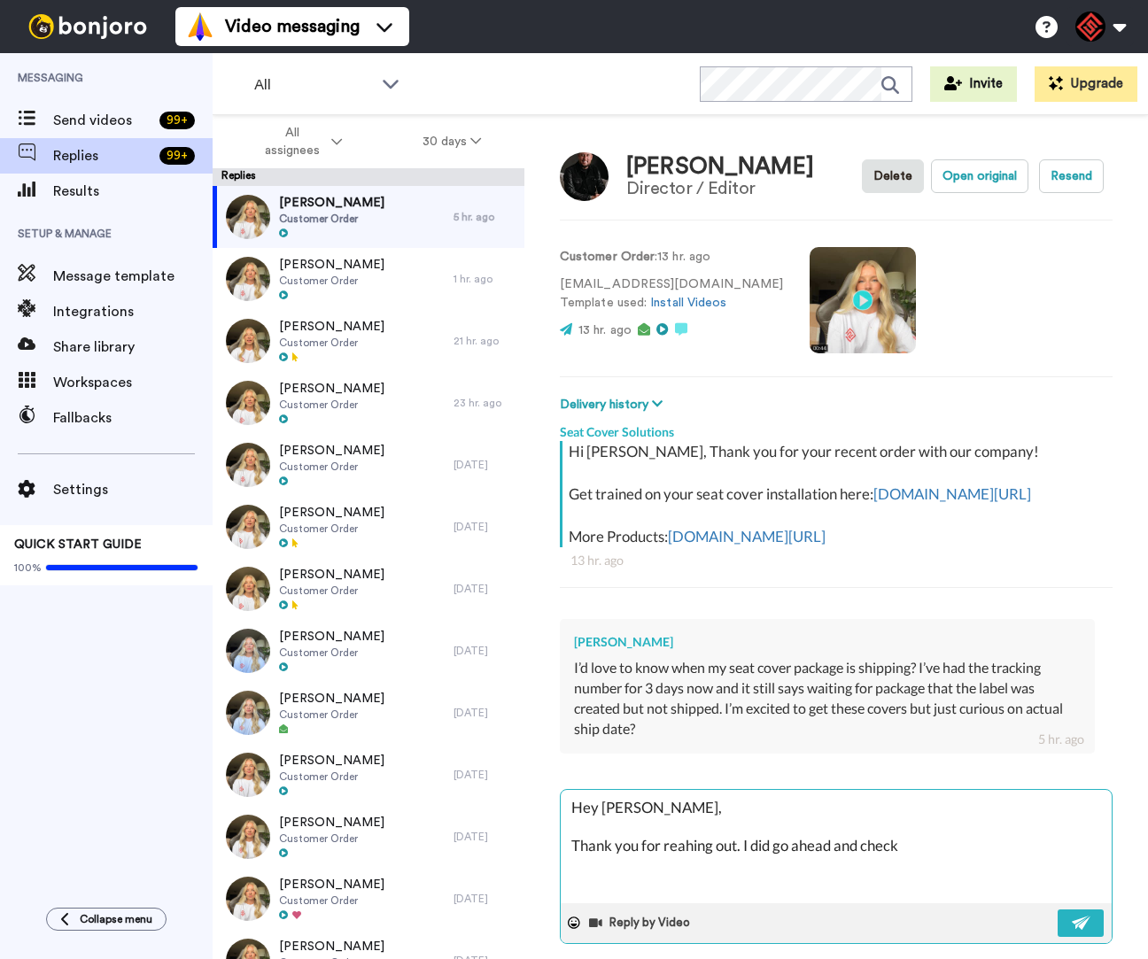
type textarea "x"
type textarea "Hey [PERSON_NAME], Thank you for reahing out. I did go ahead and check o"
type textarea "x"
type textarea "Hey [PERSON_NAME], Thank you for reahing out. I did go ahead and check on"
type textarea "x"
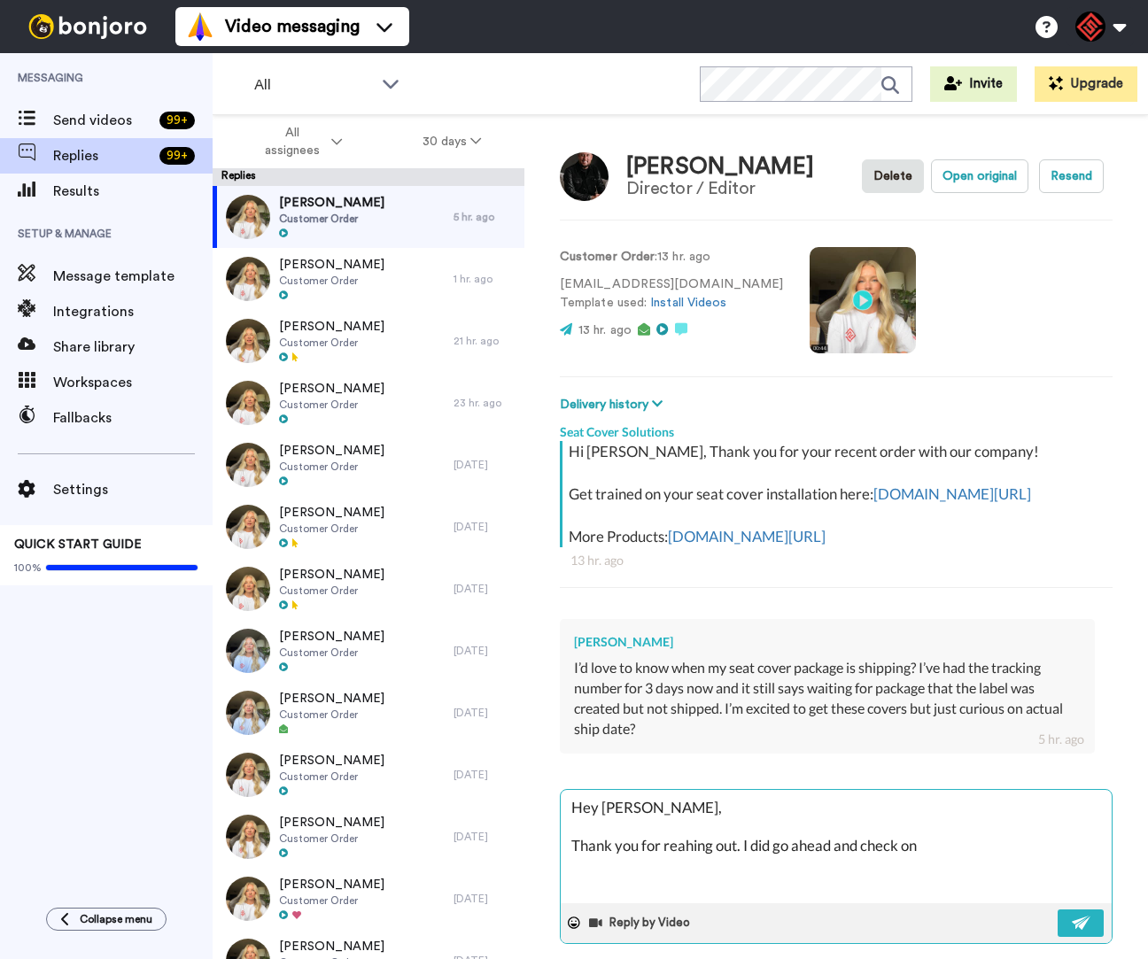
type textarea "Hey [PERSON_NAME], Thank you for reahing out. I did go ahead and check on"
type textarea "x"
type textarea "Hey [PERSON_NAME], Thank you for reahing out. I did go ahead and check on o"
type textarea "x"
type textarea "Hey [PERSON_NAME], Thank you for reahing out. I did go ahead and check on or"
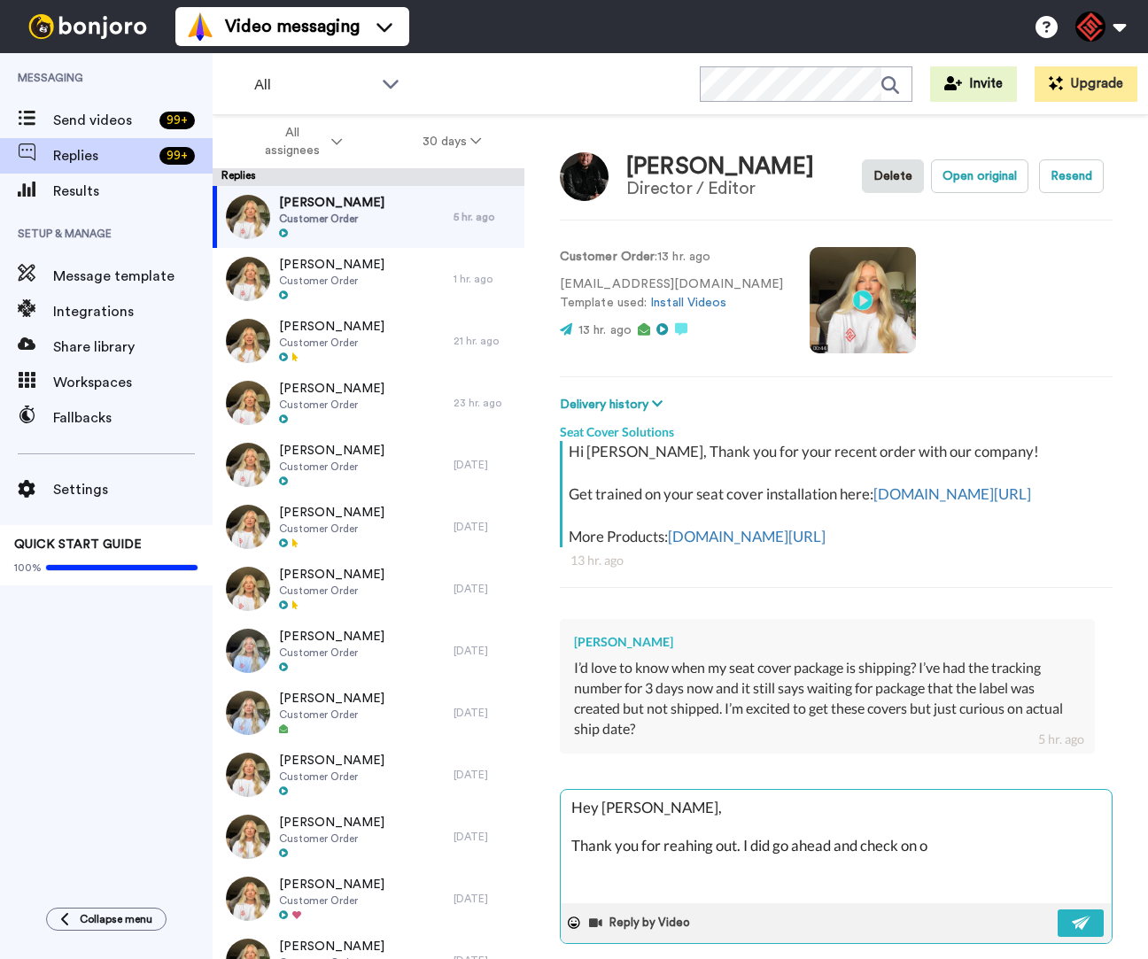
type textarea "x"
type textarea "Hey [PERSON_NAME], Thank you for reahing out. I did go ahead and check on ord"
type textarea "x"
type textarea "Hey [PERSON_NAME], Thank you for reahing out. I did go ahead and check on orde"
type textarea "x"
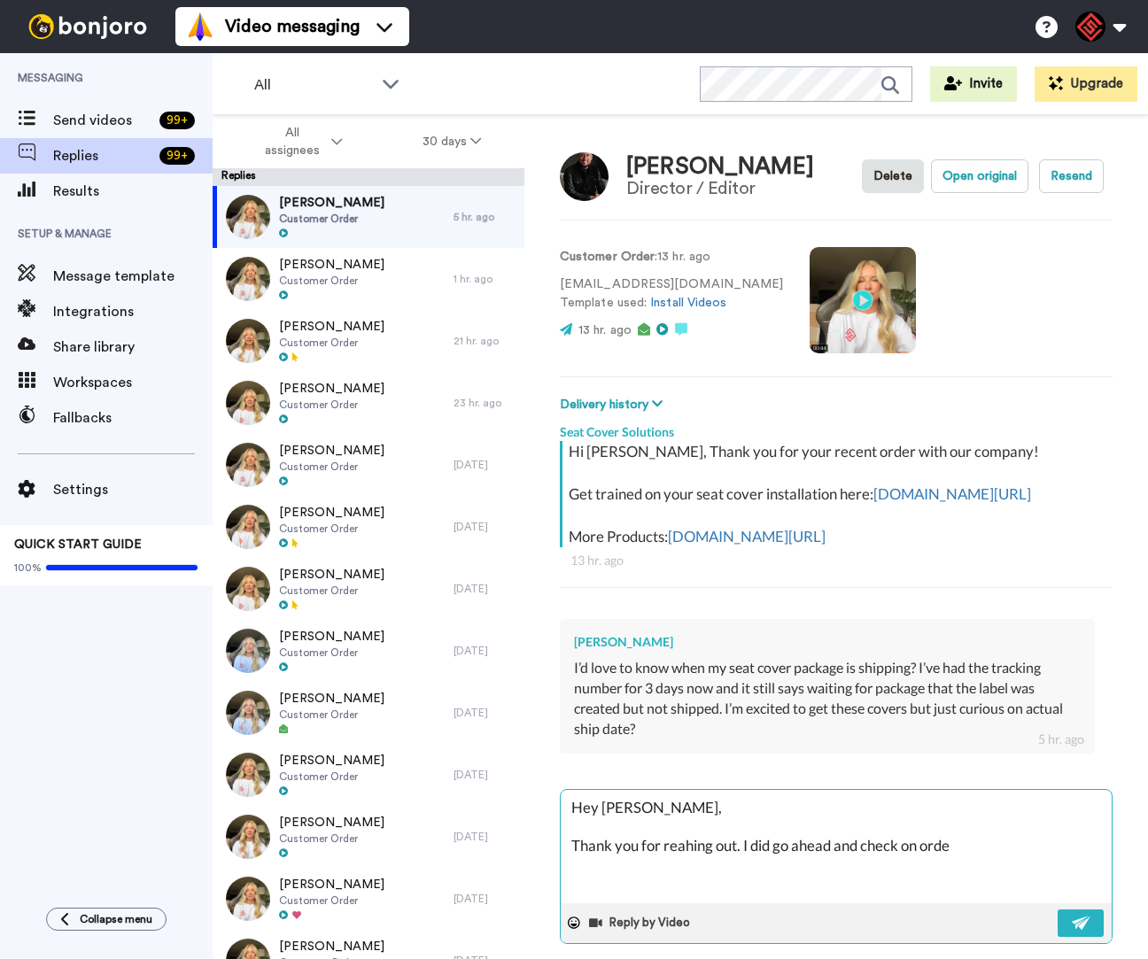
type textarea "Hey [PERSON_NAME], Thank you for reahing out. I did go ahead and check on order"
type textarea "x"
type textarea "Hey [PERSON_NAME], Thank you for reahing out. I did go ahead and check on order"
type textarea "x"
type textarea "Hey [PERSON_NAME], Thank you for reahing out. I did go ahead and check on order"
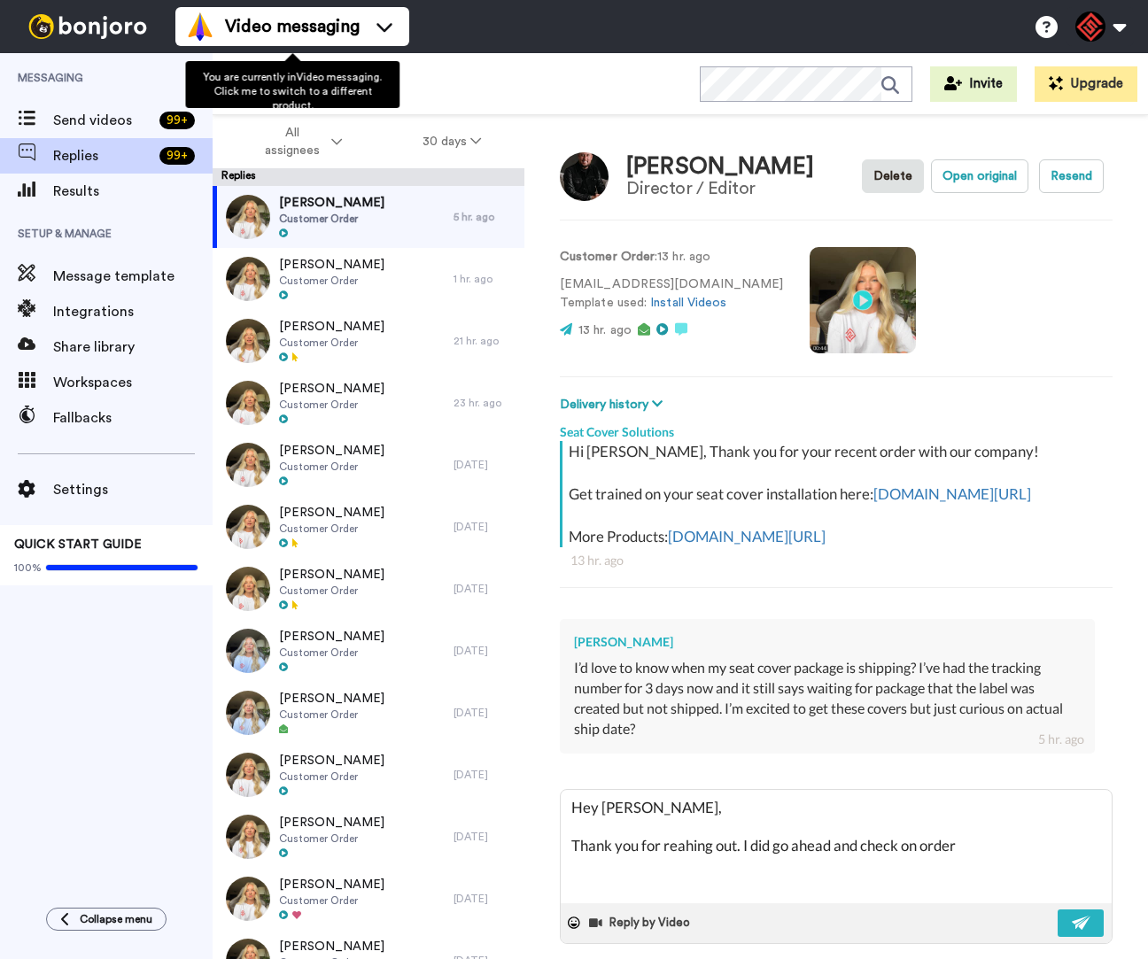
type textarea "x"
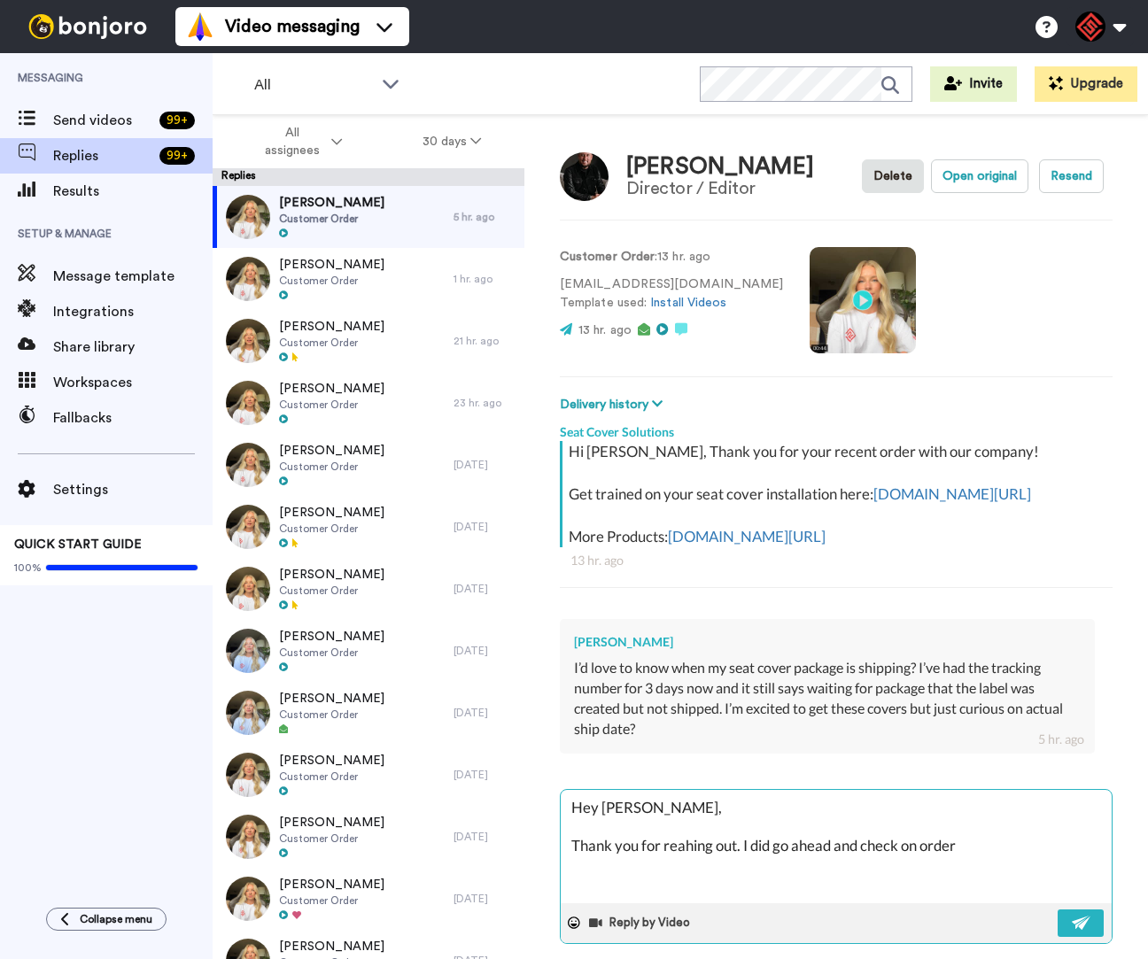
click at [967, 868] on textarea "Hey [PERSON_NAME], Thank you for reahing out. I did go ahead and check on order" at bounding box center [836, 846] width 551 height 113
paste textarea "253826"
type textarea "Hey [PERSON_NAME], Thank you for reahing out. I did go ahead and check on order…"
type textarea "x"
type textarea "Hey [PERSON_NAME], Thank you for reahing out. I did go ahead and check on order…"
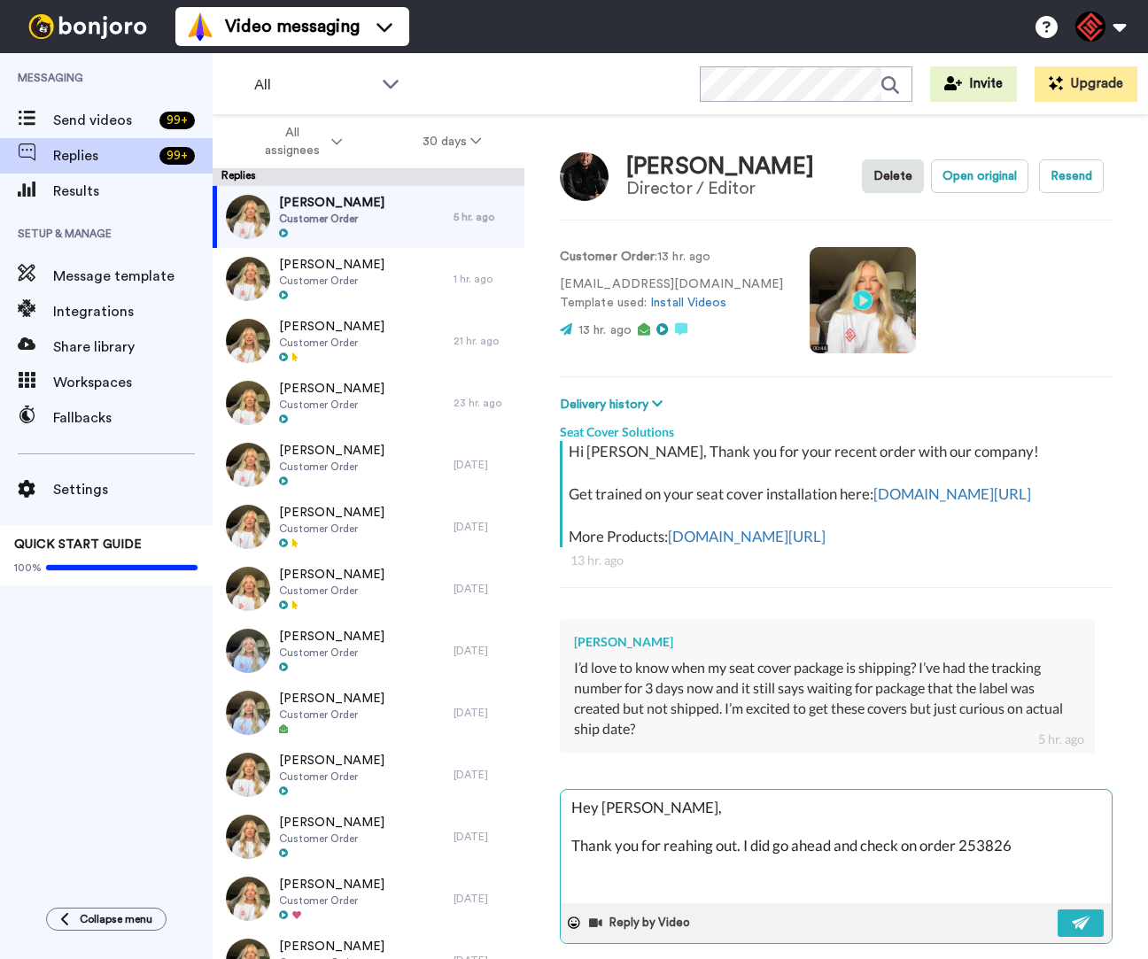
type textarea "x"
type textarea "Hey [PERSON_NAME], Thank you for reahing out. I did go ahead and check on order…"
type textarea "x"
type textarea "Hey [PERSON_NAME], Thank you for reahing out. I did go ahead and check on order…"
type textarea "x"
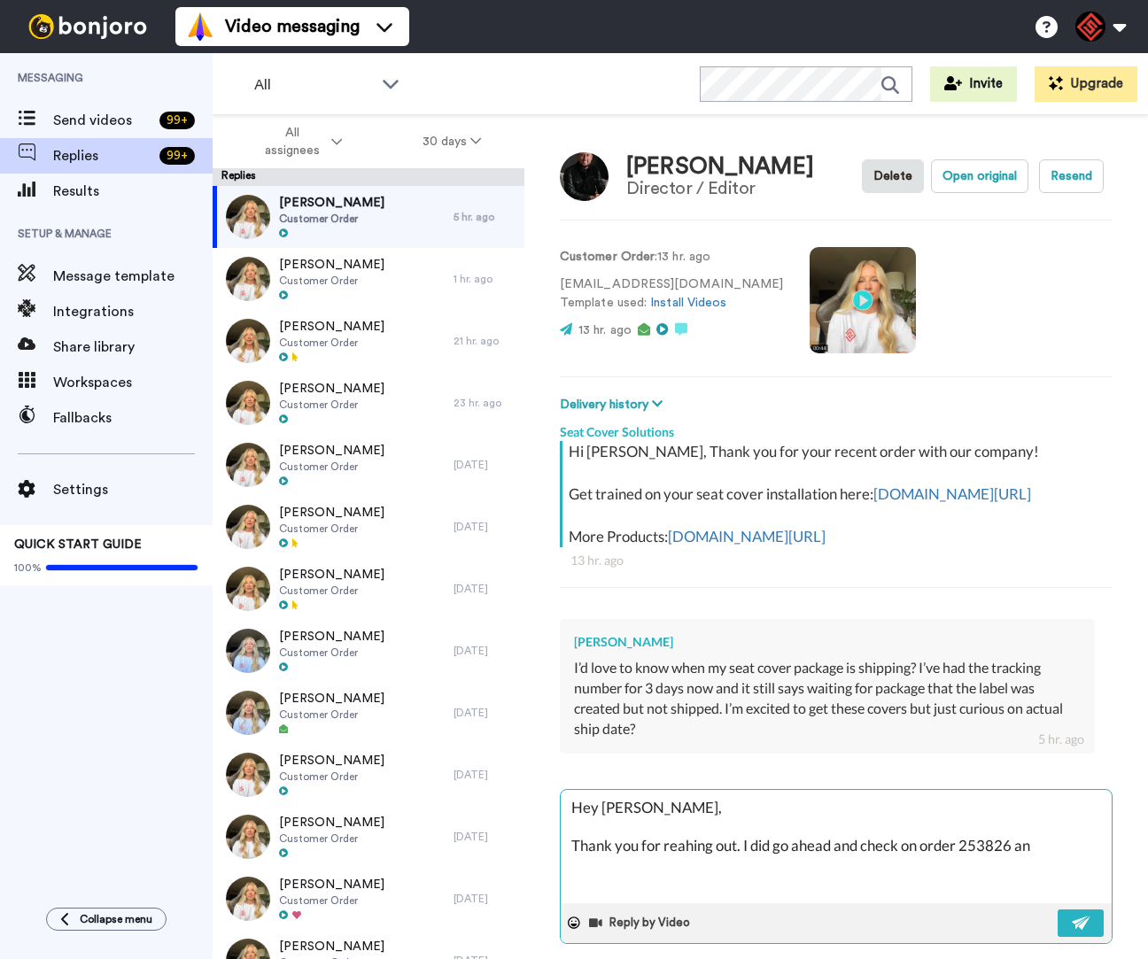
type textarea "Hey [PERSON_NAME], Thank you for reahing out. I did go ahead and check on order…"
type textarea "x"
type textarea "Hey [PERSON_NAME], Thank you for reahing out. I did go ahead and check on order…"
type textarea "x"
type textarea "Hey [PERSON_NAME], Thank you for reahing out. I did go ahead and check on order…"
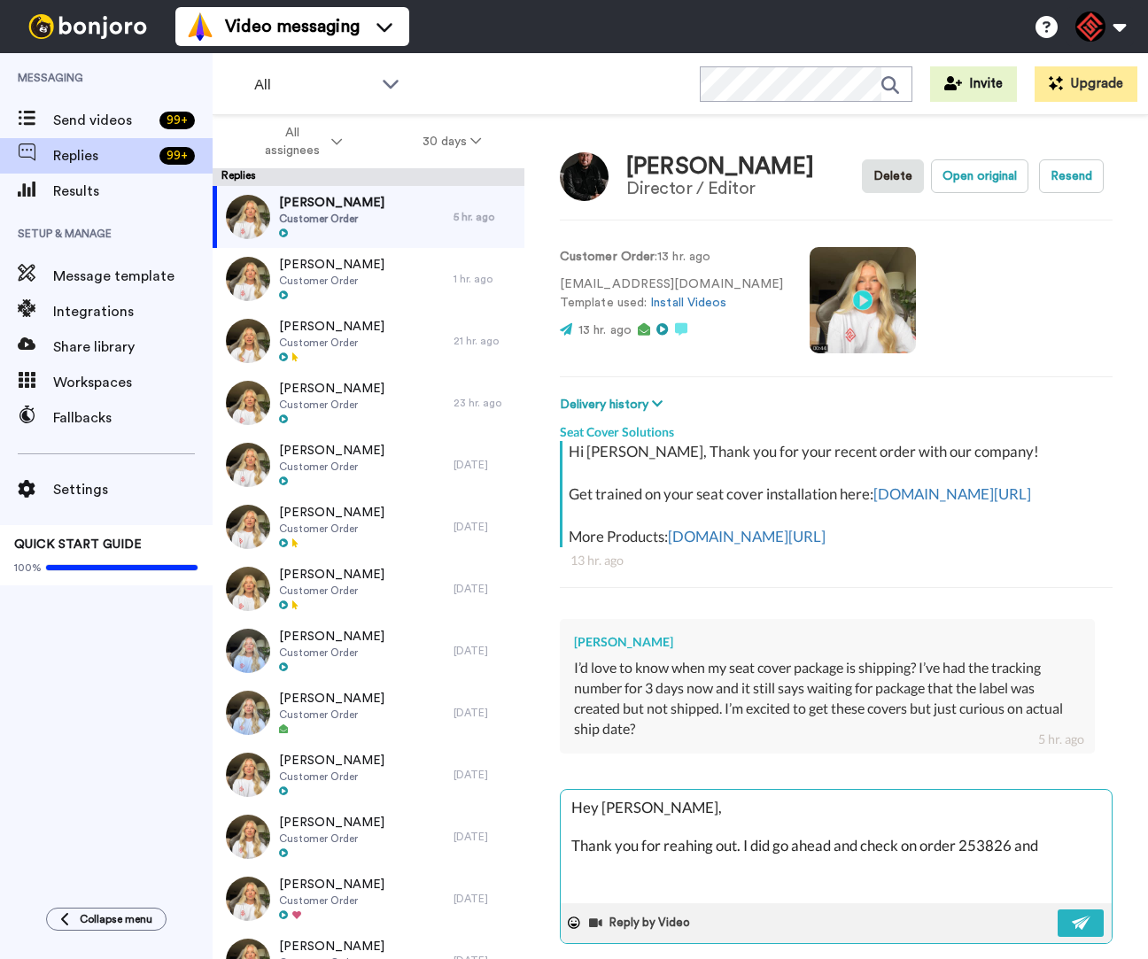
type textarea "x"
type textarea "Hey [PERSON_NAME], Thank you for reahing out. I did go ahead and check on order…"
type textarea "x"
type textarea "Hey [PERSON_NAME], Thank you for reahing out. I did go ahead and check on order…"
type textarea "x"
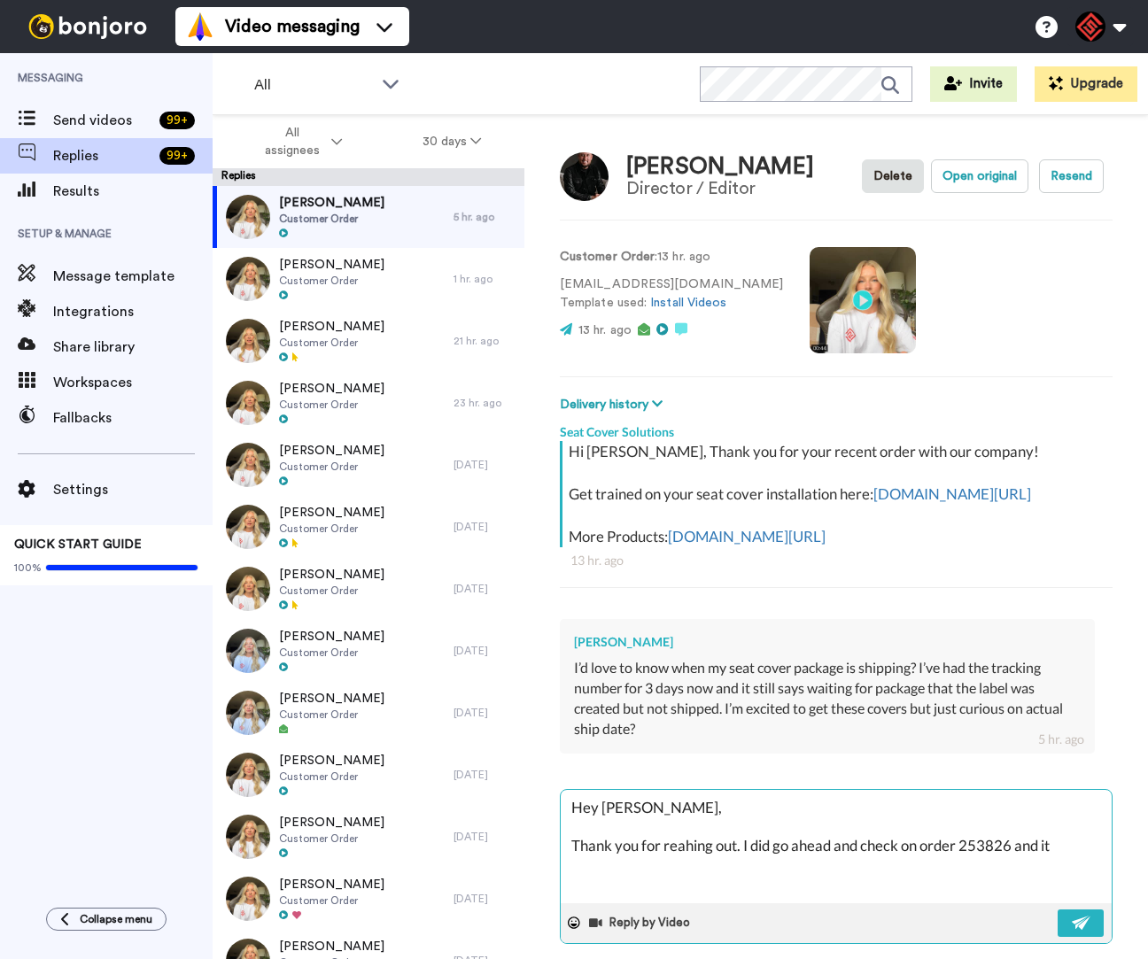
type textarea "Hey [PERSON_NAME], Thank you for reahing out. I did go ahead and check on order…"
type textarea "x"
type textarea "Hey [PERSON_NAME], Thank you for reahing out. I did go ahead and check on order…"
type textarea "x"
type textarea "Hey [PERSON_NAME], Thank you for reahing out. I did go ahead and check on order…"
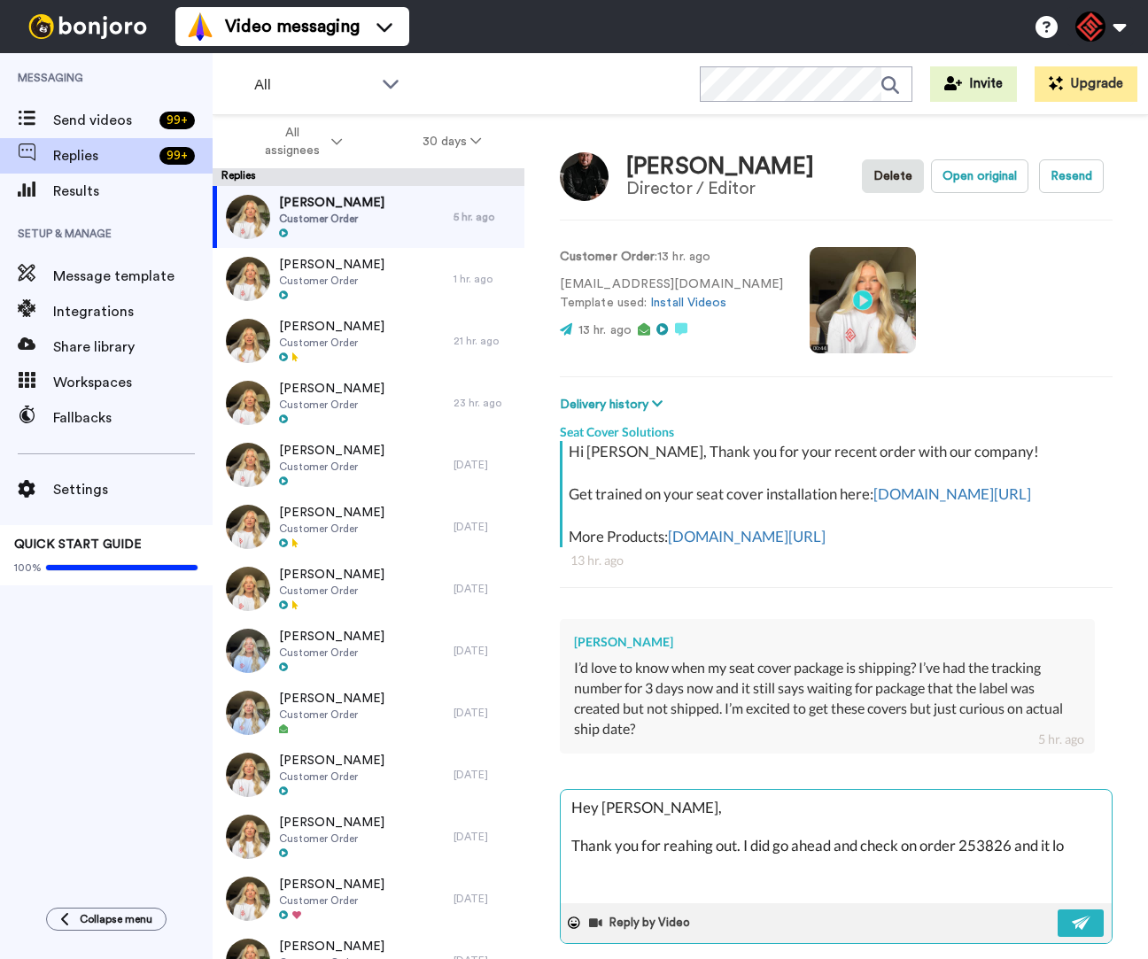
type textarea "x"
type textarea "Hey [PERSON_NAME], Thank you for reahing out. I did go ahead and check on order…"
type textarea "x"
type textarea "Hey [PERSON_NAME], Thank you for reahing out. I did go ahead and check on order…"
type textarea "x"
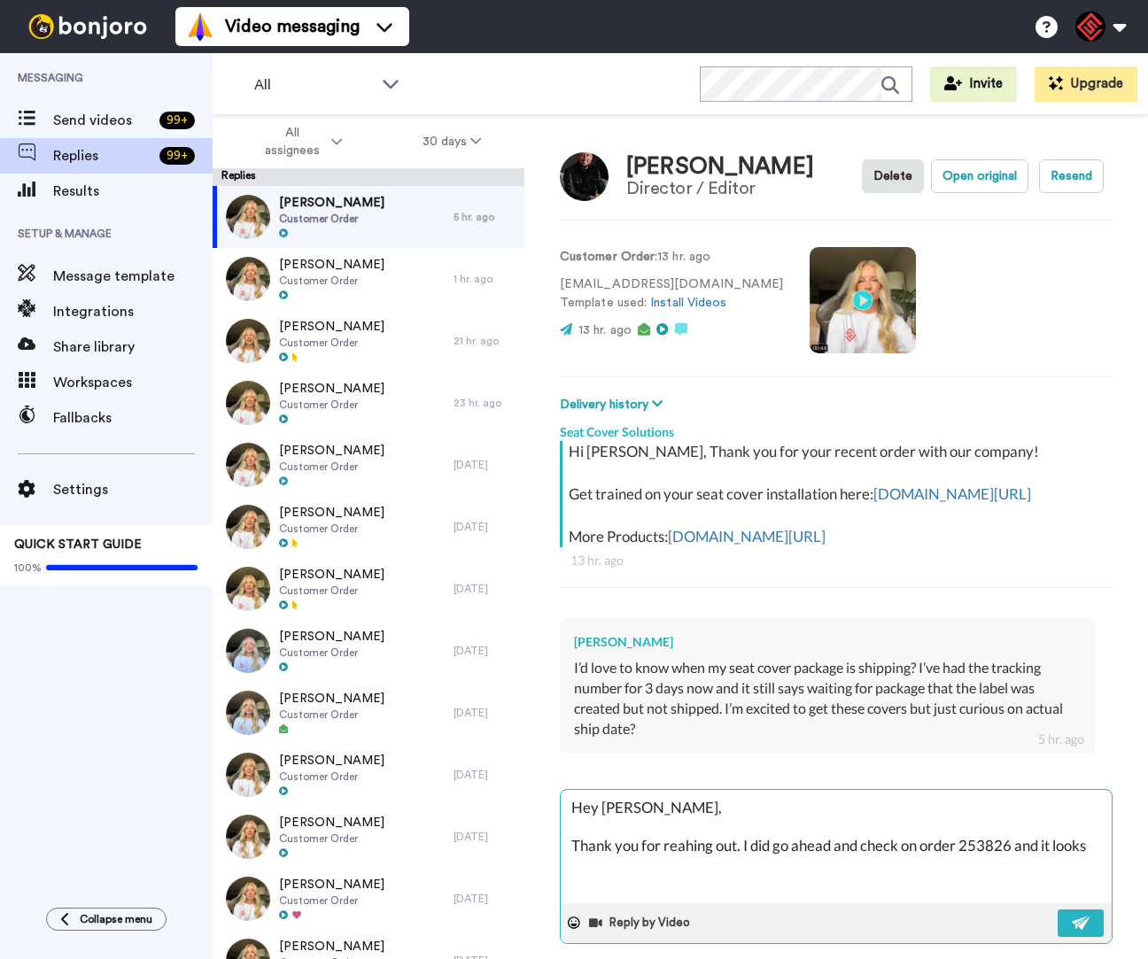
type textarea "Hey [PERSON_NAME], Thank you for reahing out. I did go ahead and check on order…"
type textarea "x"
type textarea "Hey [PERSON_NAME], Thank you for reahing out. I did go ahead and check on order…"
type textarea "x"
type textarea "Hey [PERSON_NAME], Thank you for reahing out. I did go ahead and check on order…"
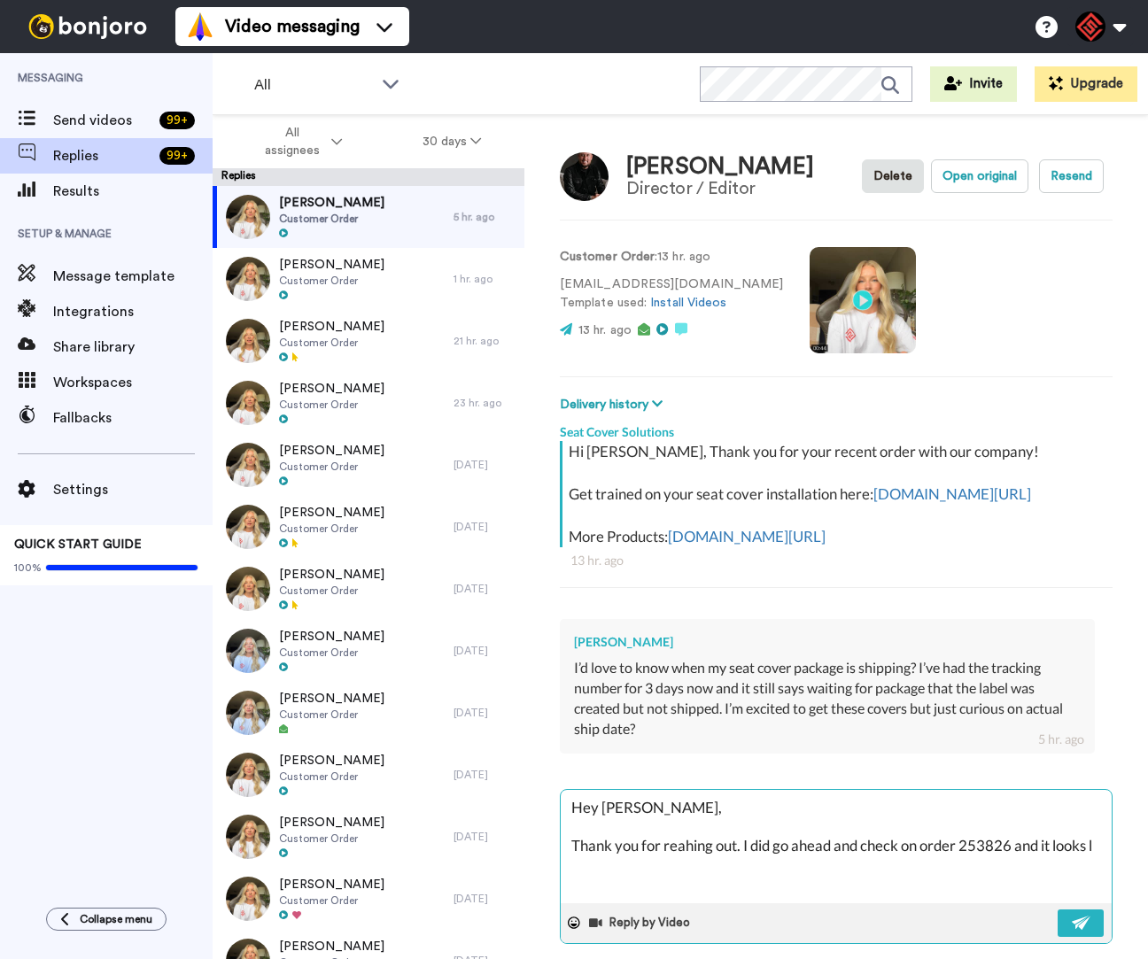
type textarea "x"
type textarea "Hey [PERSON_NAME], Thank you for reahing out. I did go ahead and check on order…"
type textarea "x"
type textarea "Hey [PERSON_NAME], Thank you for reahing out. I did go ahead and check on order…"
type textarea "x"
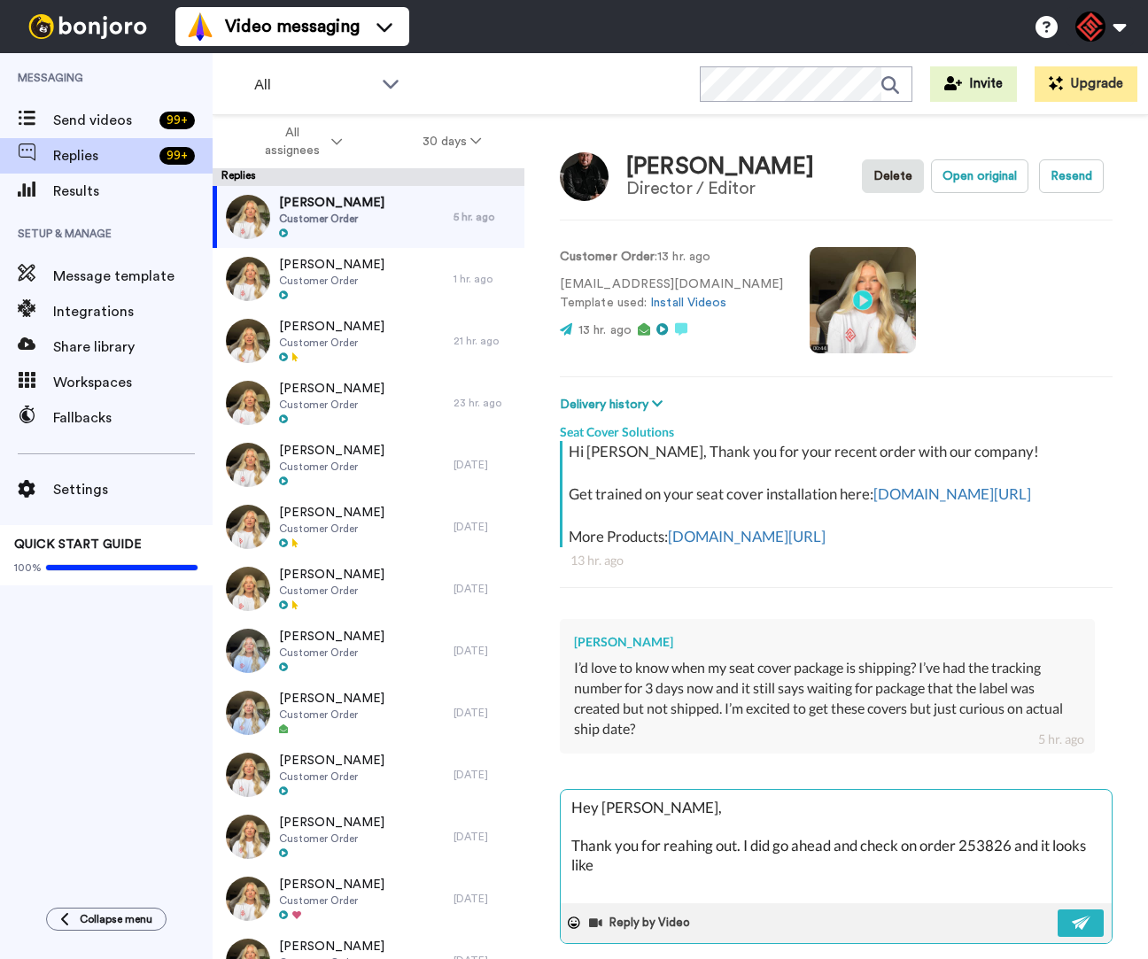
type textarea "Hey [PERSON_NAME], Thank you for reahing out. I did go ahead and check on order…"
type textarea "x"
type textarea "Hey [PERSON_NAME], Thank you for reahing out. I did go ahead and check on order…"
type textarea "x"
type textarea "Hey [PERSON_NAME], Thank you for reahing out. I did go ahead and check on order…"
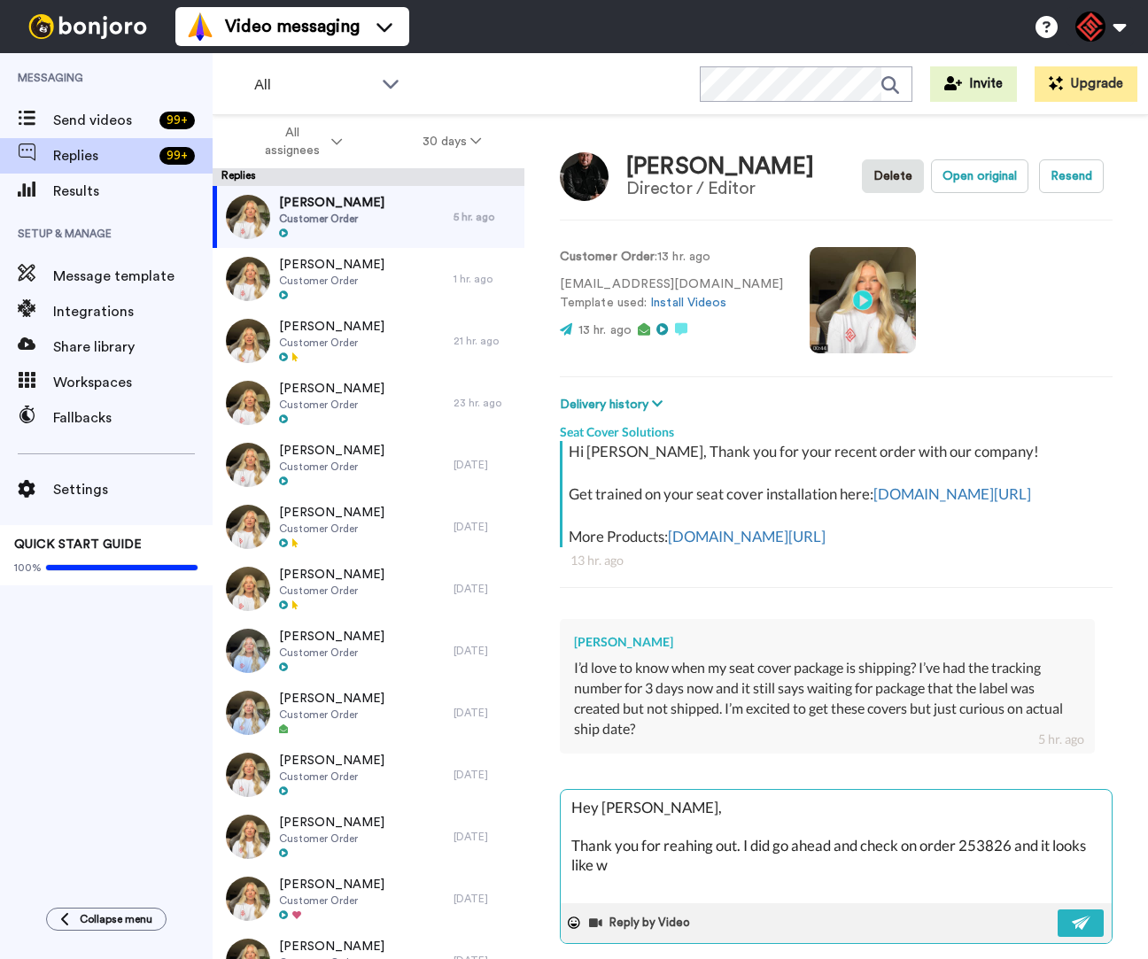
type textarea "x"
type textarea "Hey [PERSON_NAME], Thank you for reahing out. I did go ahead and check on order…"
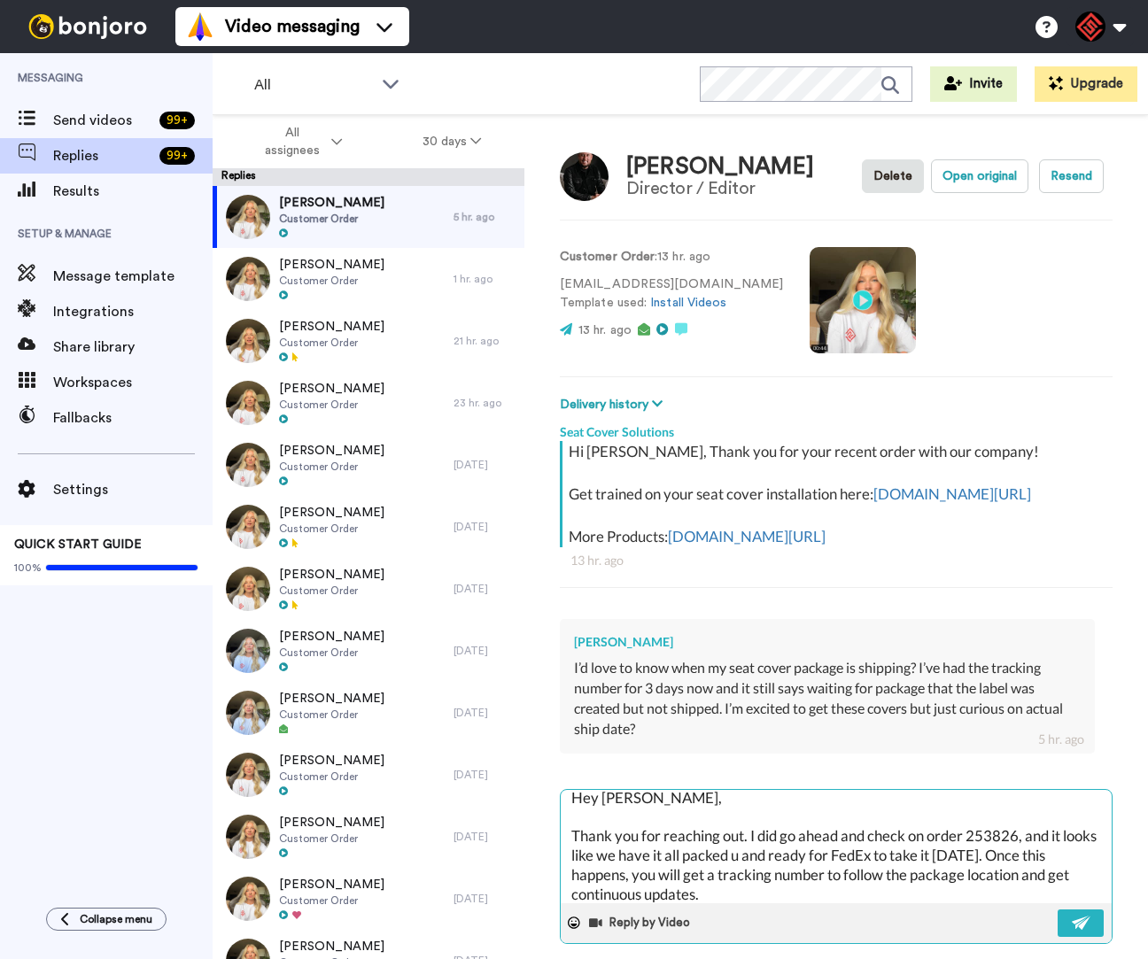
scroll to position [10, 0]
click at [747, 858] on textarea "Hey [PERSON_NAME], Thank you for reaching out. I did go ahead and check on orde…" at bounding box center [836, 846] width 551 height 113
drag, startPoint x: 749, startPoint y: 860, endPoint x: 757, endPoint y: 862, distance: 9.0
click at [750, 861] on textarea "Hey [PERSON_NAME], Thank you for reaching out. I did go ahead and check on orde…" at bounding box center [836, 846] width 551 height 113
click at [751, 862] on textarea "Hey [PERSON_NAME], Thank you for reaching out. I did go ahead and check on orde…" at bounding box center [836, 846] width 551 height 113
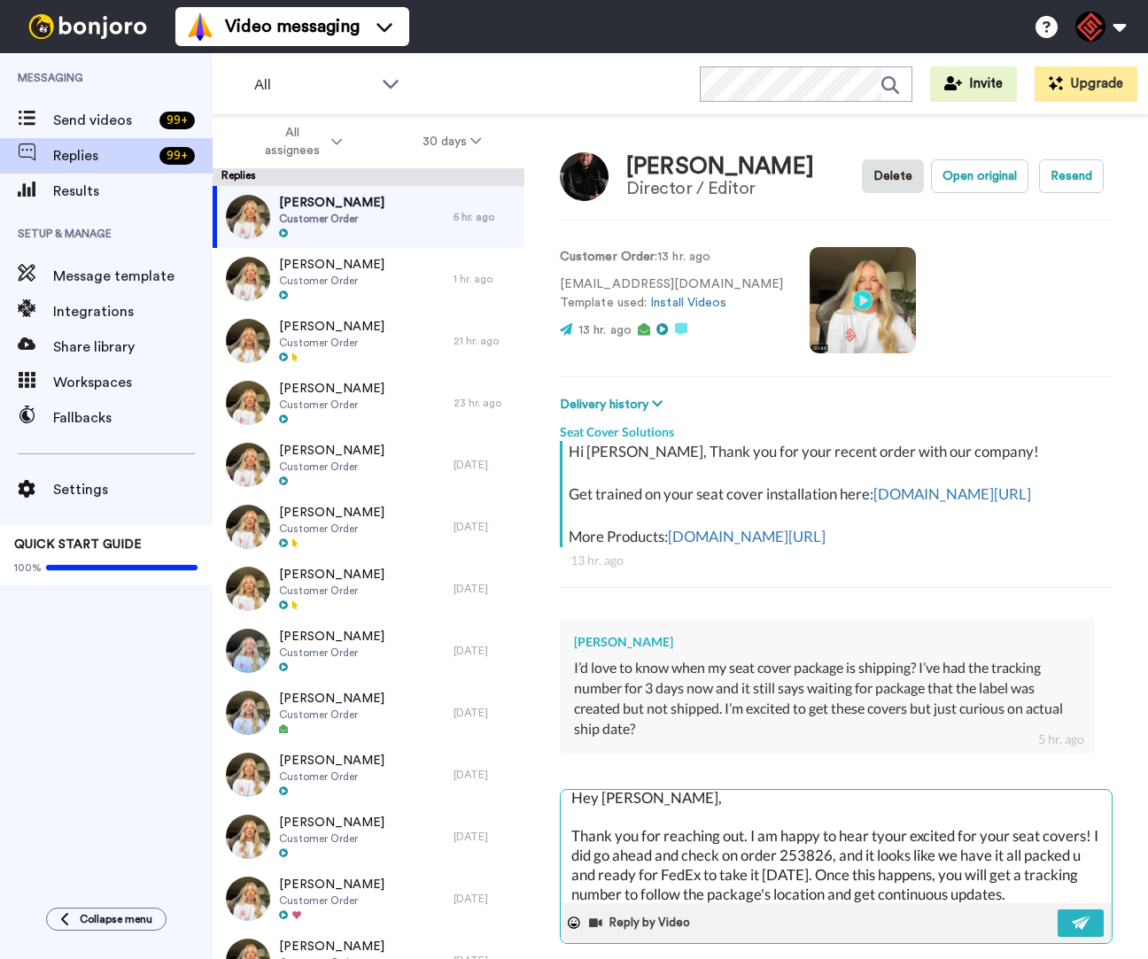
click at [877, 860] on textarea "Hey [PERSON_NAME], Thank you for reaching out. I am happy to hear tyour excited…" at bounding box center [836, 846] width 551 height 113
click at [1029, 858] on textarea "Hey [PERSON_NAME], Thank you for reaching out. I am happy to hear to your excit…" at bounding box center [836, 846] width 551 height 113
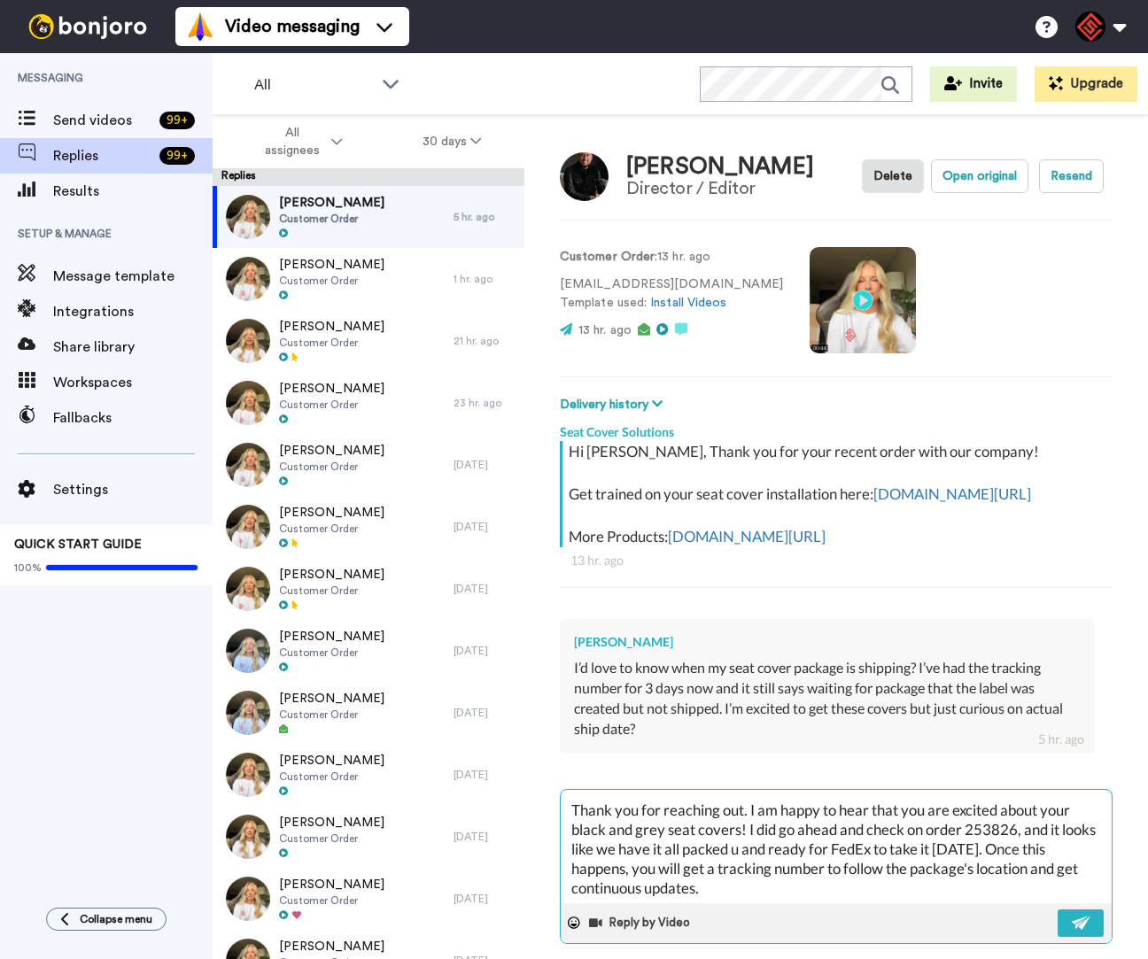
scroll to position [38, 0]
click at [779, 870] on textarea "Hey [PERSON_NAME], Thank you for reaching out. I am happy to hear that you are …" at bounding box center [836, 846] width 551 height 113
click at [758, 904] on textarea "Hey [PERSON_NAME], Thank you for reaching out. I am happy to hear that you are …" at bounding box center [836, 846] width 551 height 113
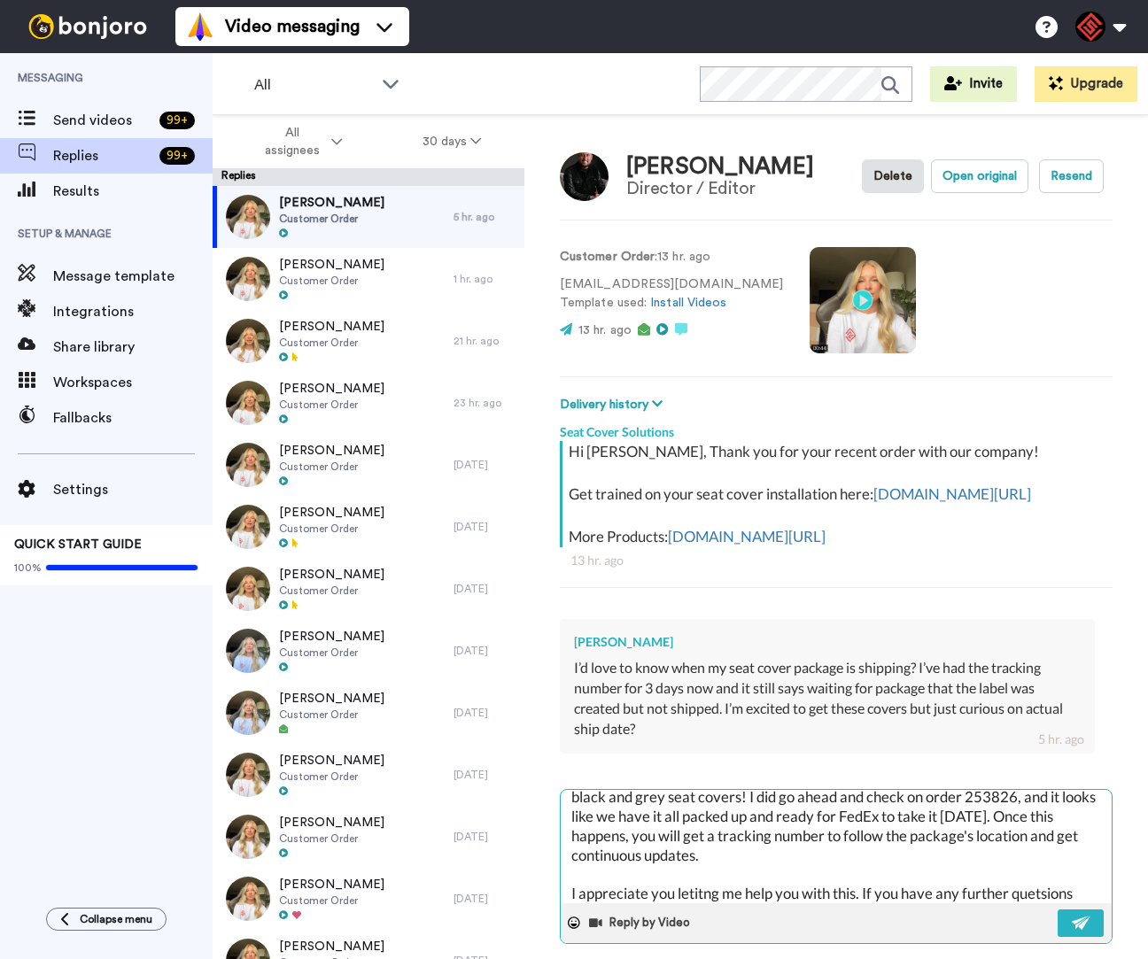
scroll to position [88, 0]
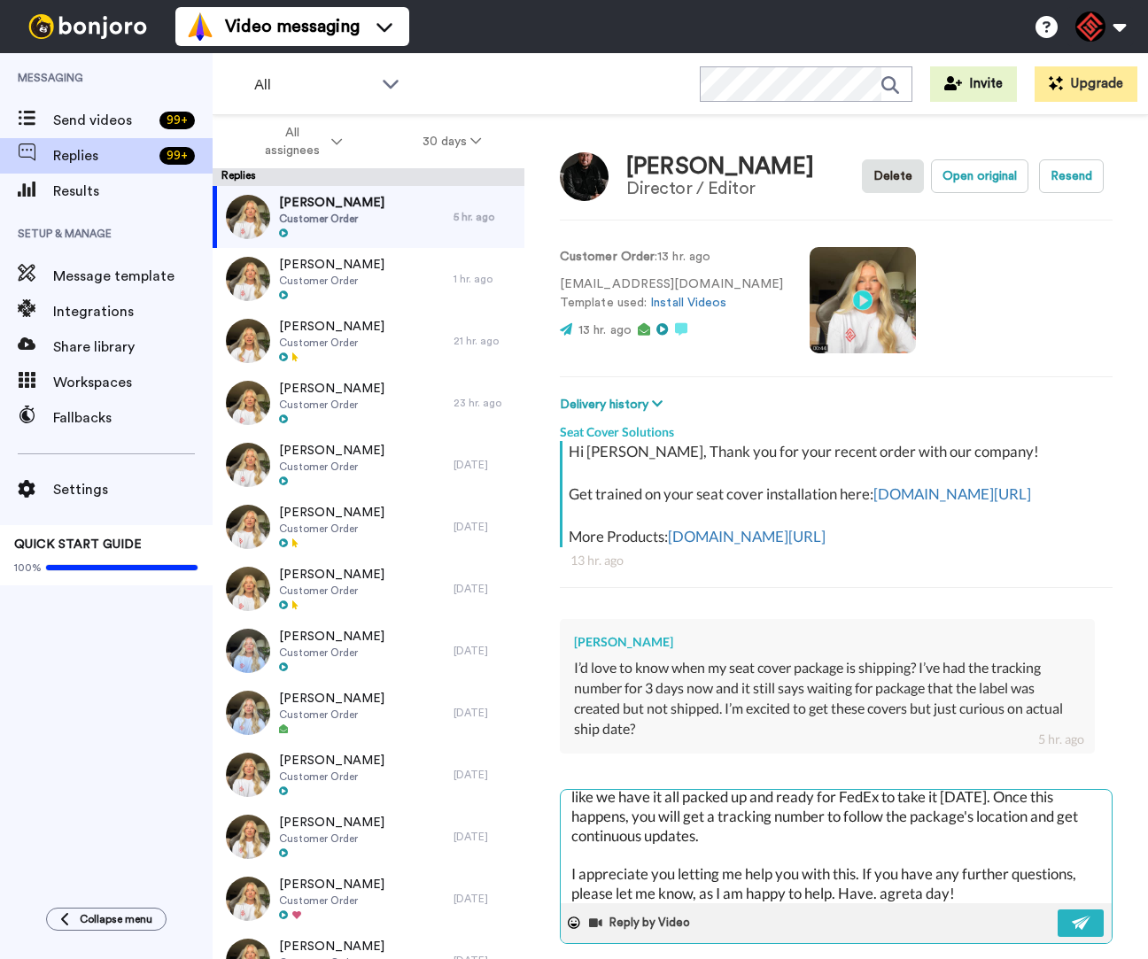
click at [957, 904] on textarea "Hey [PERSON_NAME], Thank you for reaching out. I am happy to hear that you are …" at bounding box center [836, 846] width 551 height 113
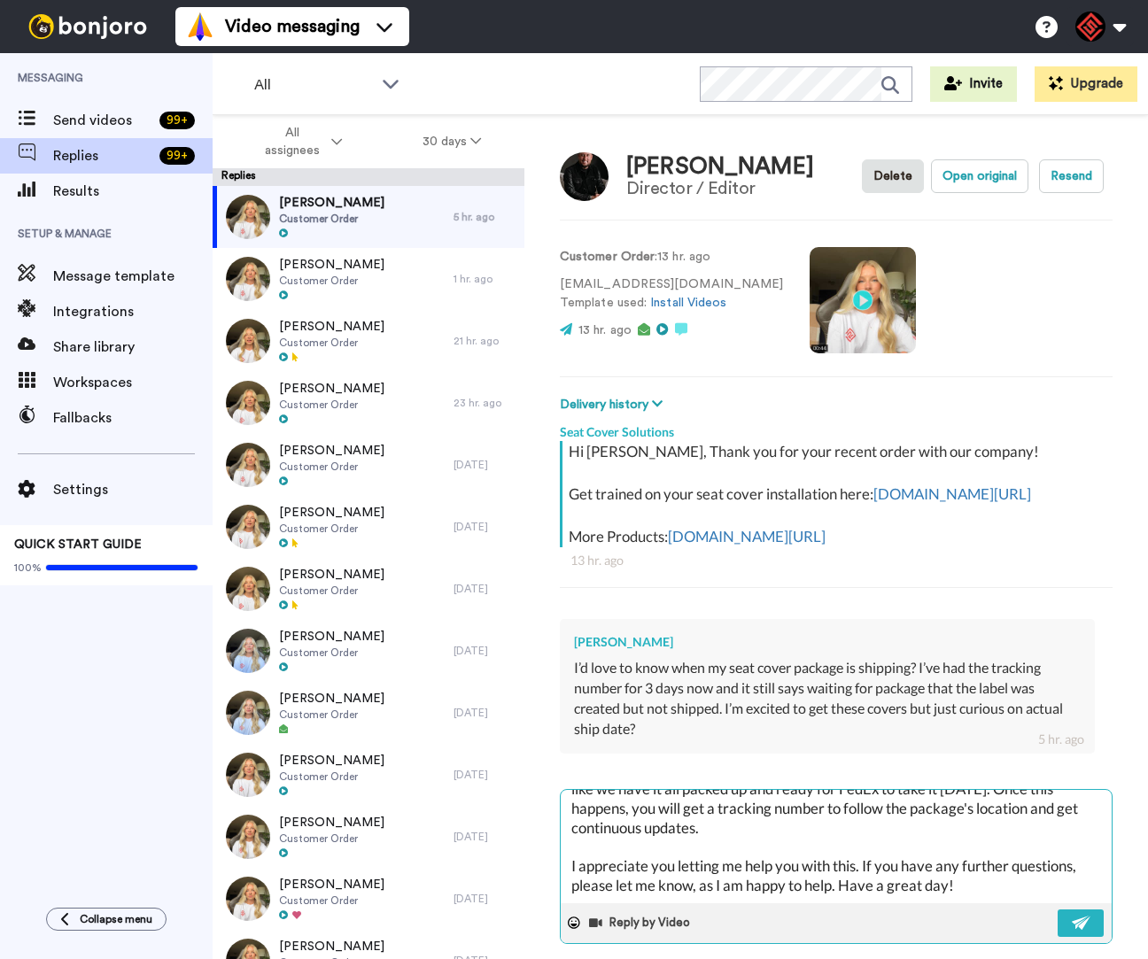
click at [1030, 904] on textarea "Hey [PERSON_NAME], Thank you for reaching out. I am happy to hear that you are …" at bounding box center [836, 846] width 551 height 113
paste textarea "Best, [PERSON_NAME][MEDICAL_DATA] | Customer Support Representative O:[PHONE_NU…"
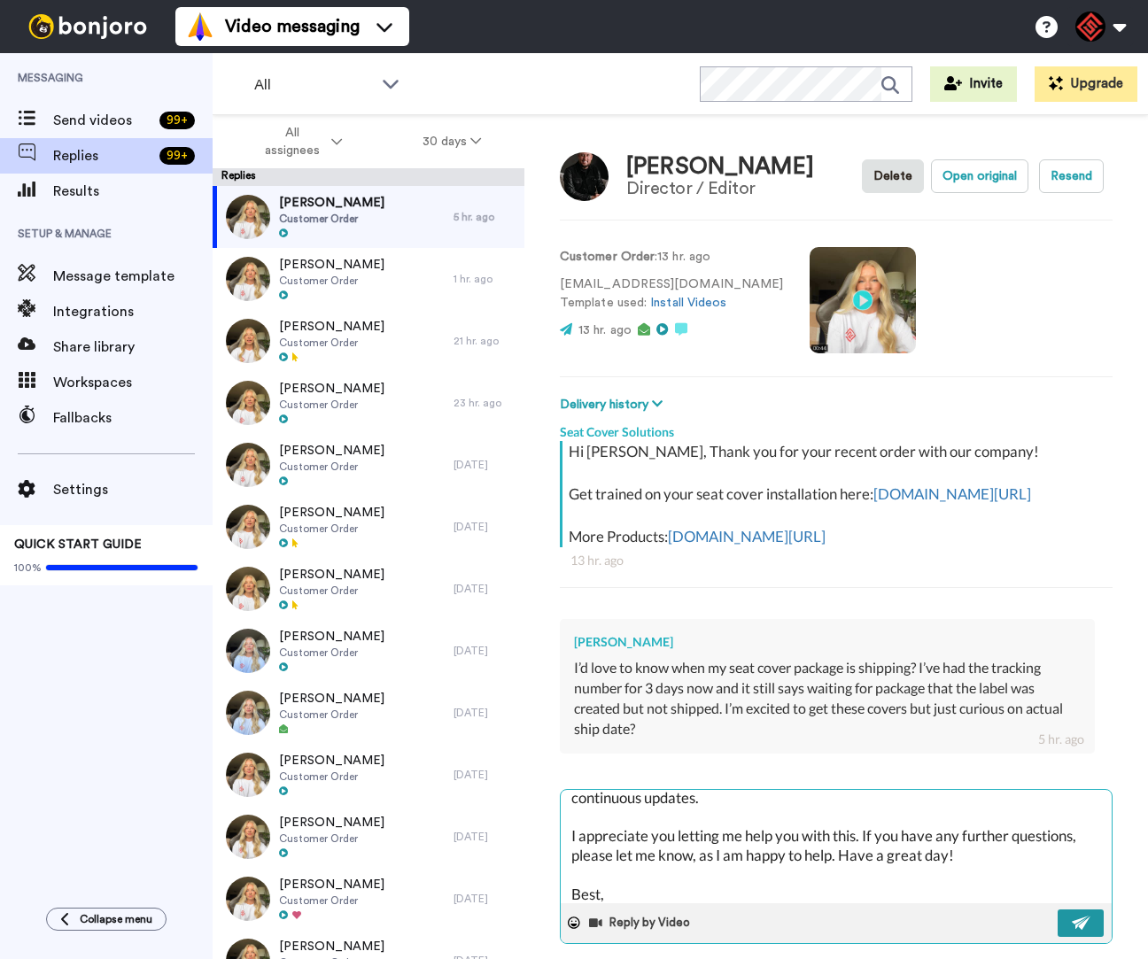
click at [1072, 930] on img at bounding box center [1081, 923] width 19 height 14
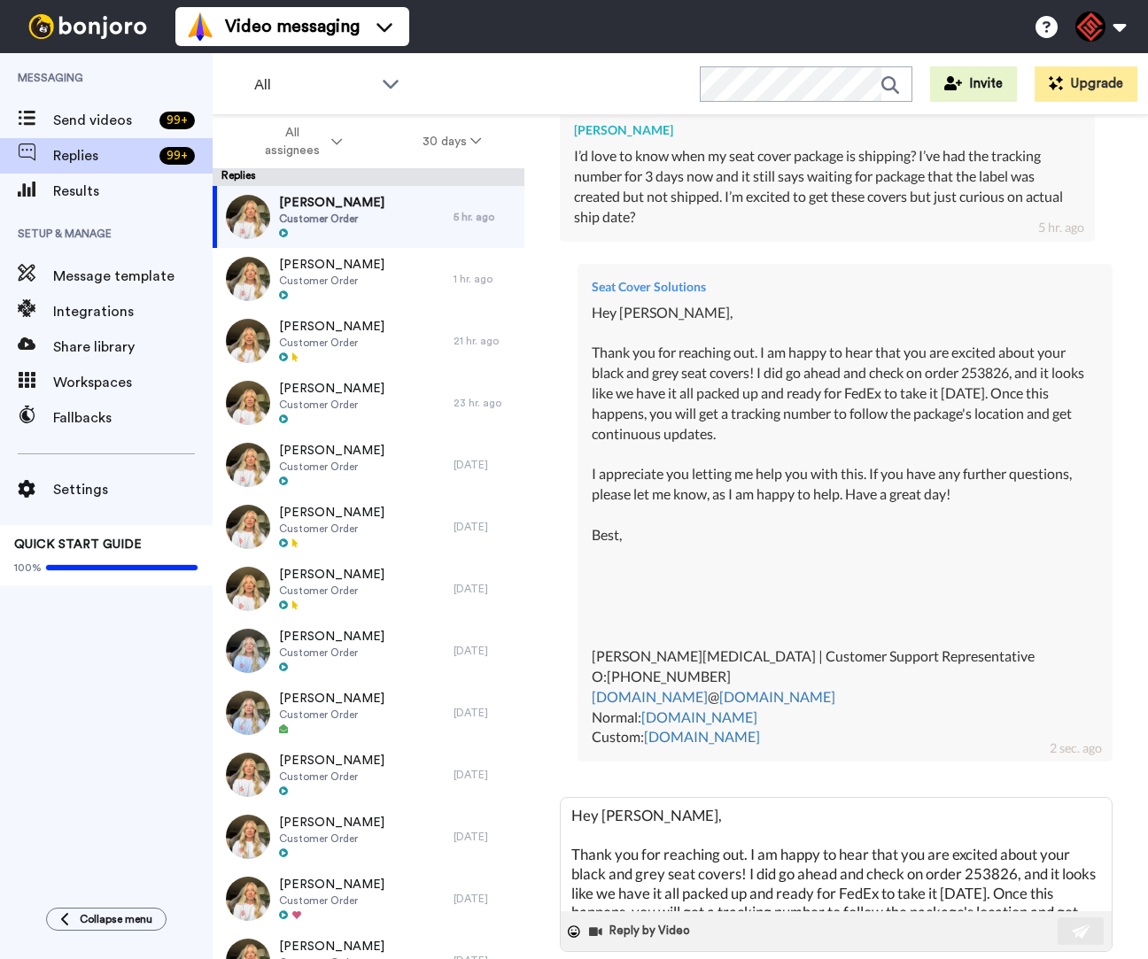
scroll to position [0, 0]
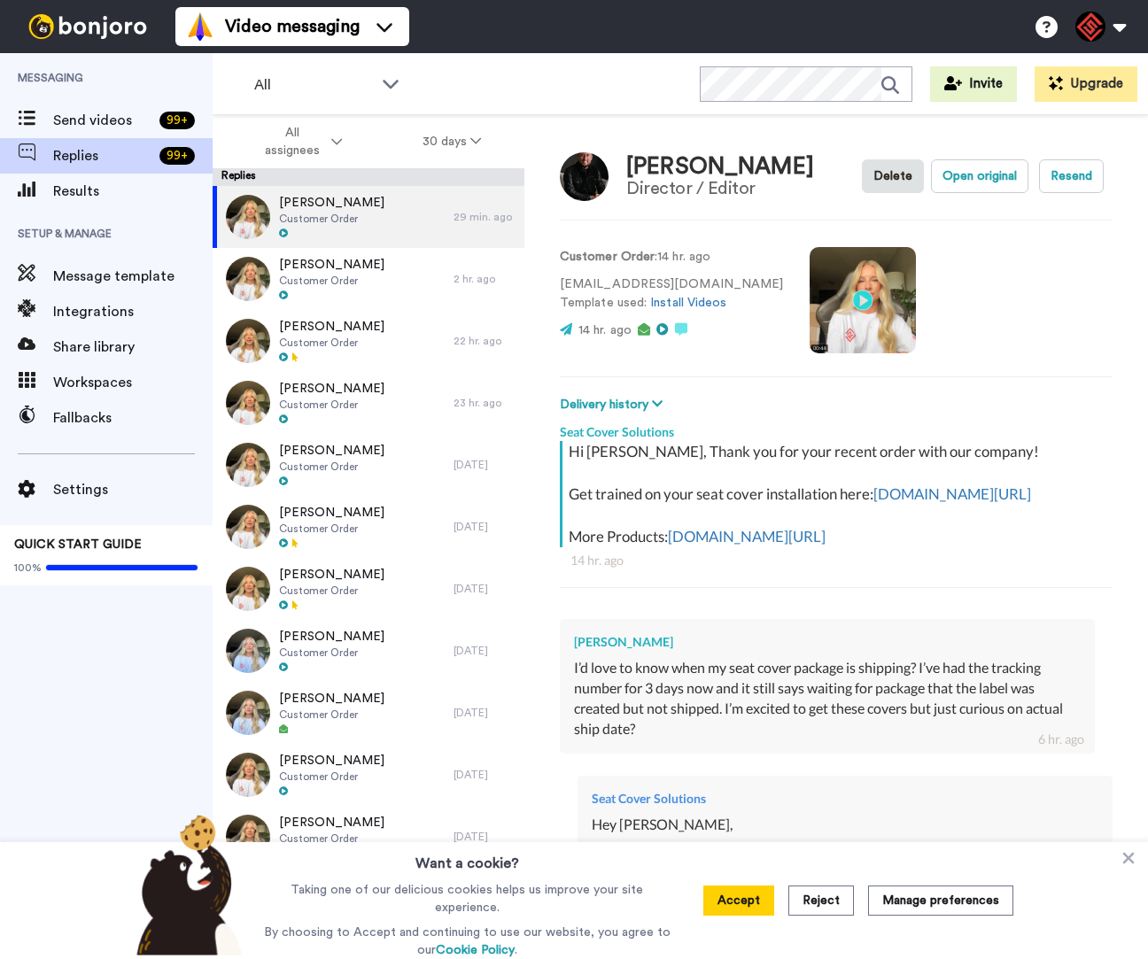
type textarea "x"
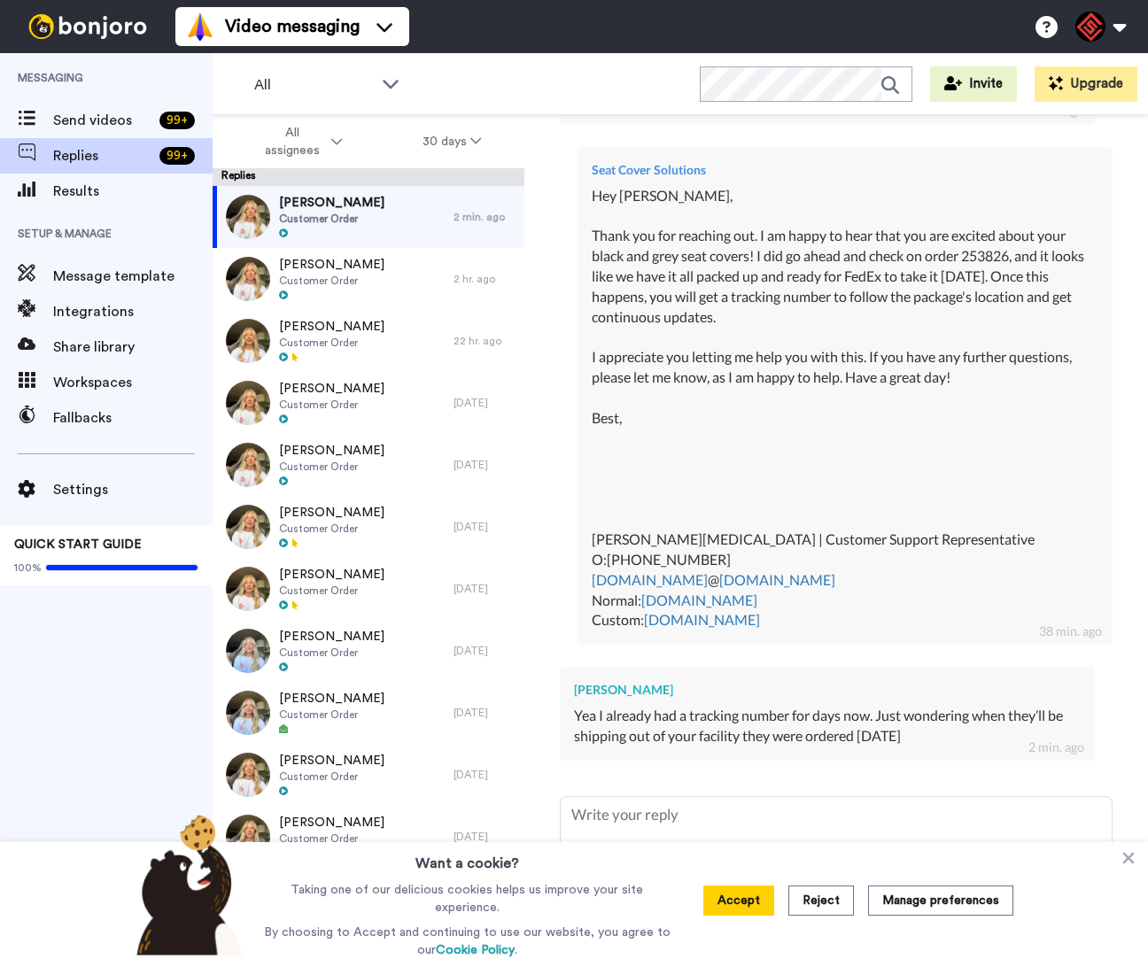
scroll to position [628, 0]
type textarea "x"
